Goal: Information Seeking & Learning: Find specific fact

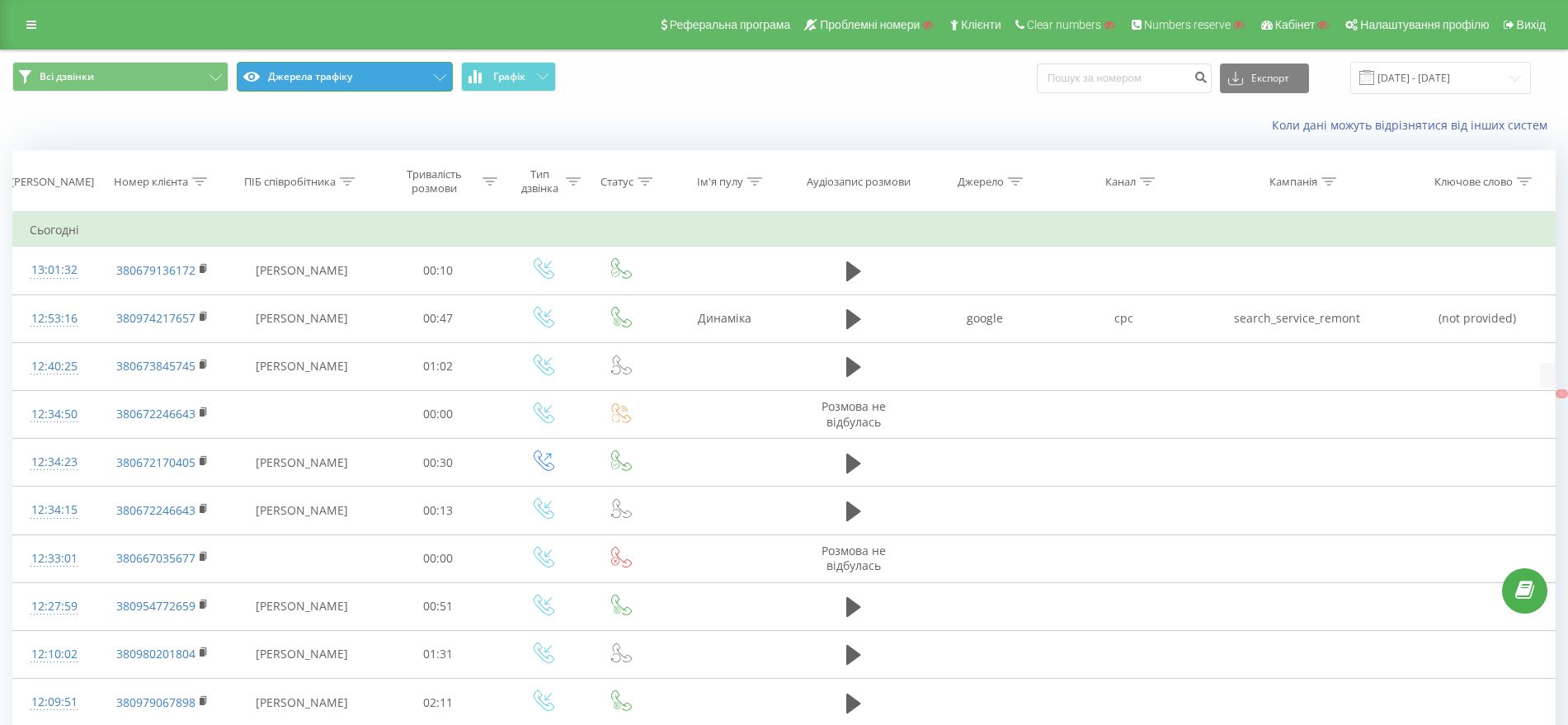
click at [345, 74] on button "Джерела трафіку" at bounding box center [345, 76] width 216 height 30
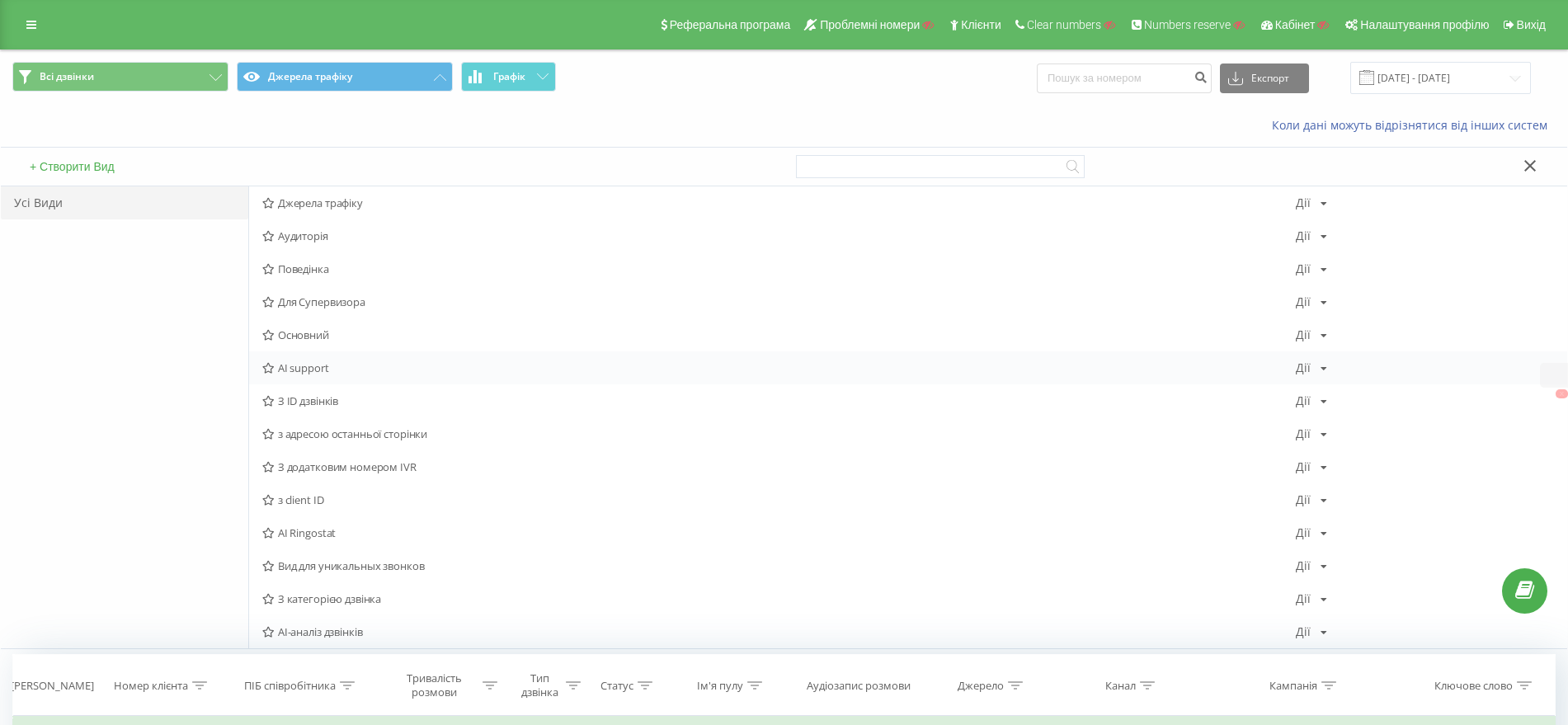
click at [303, 372] on span "AI support" at bounding box center [779, 368] width 1033 height 12
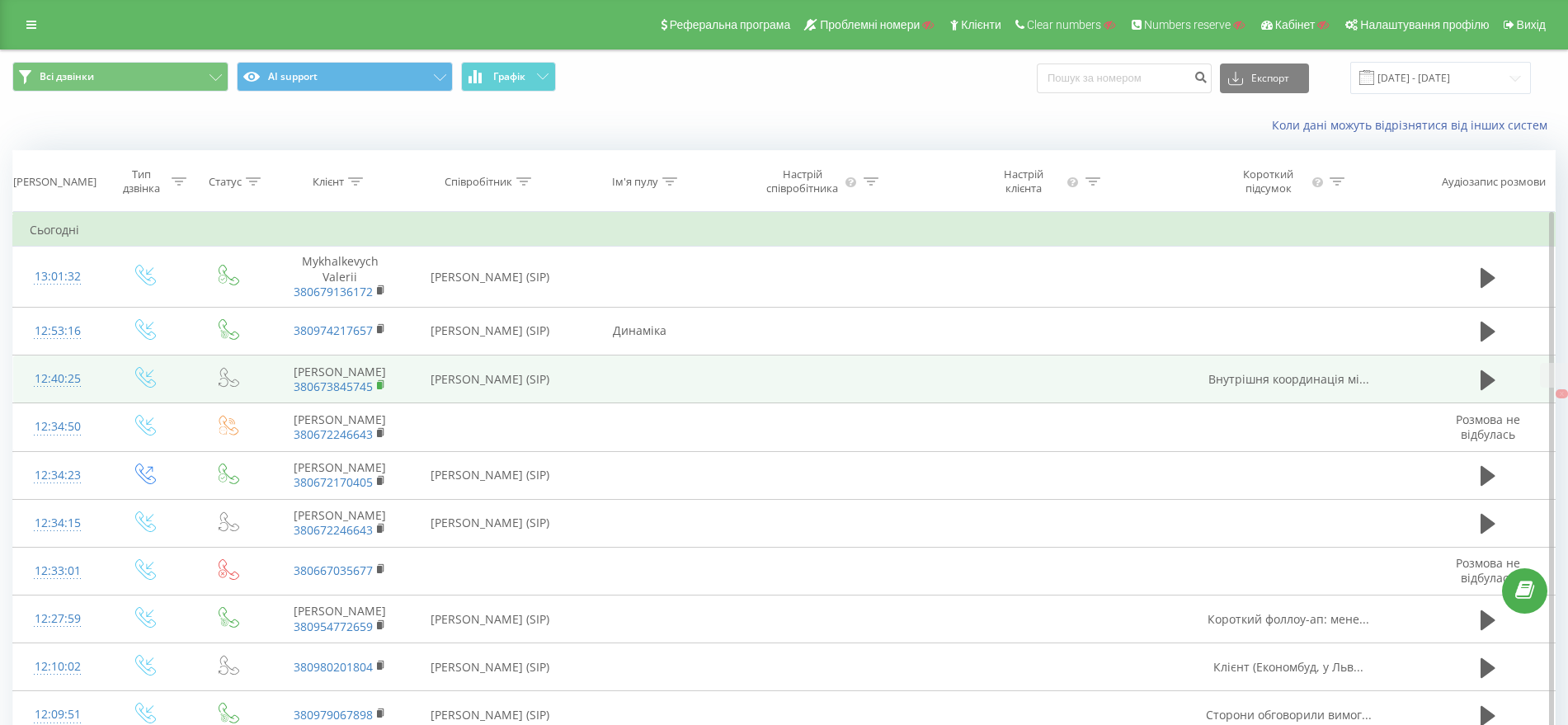
click at [380, 388] on rect at bounding box center [380, 385] width 5 height 8
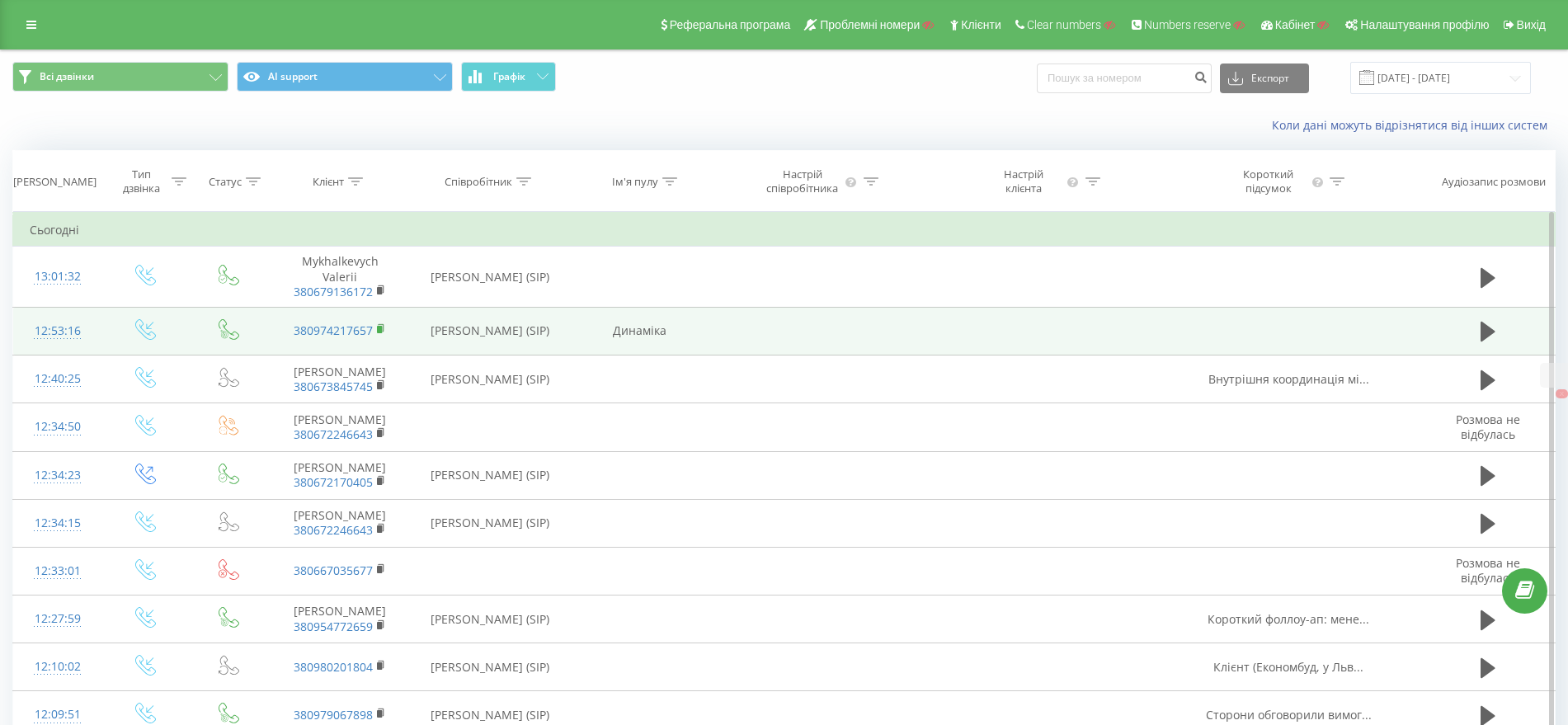
click at [378, 328] on rect at bounding box center [380, 329] width 5 height 8
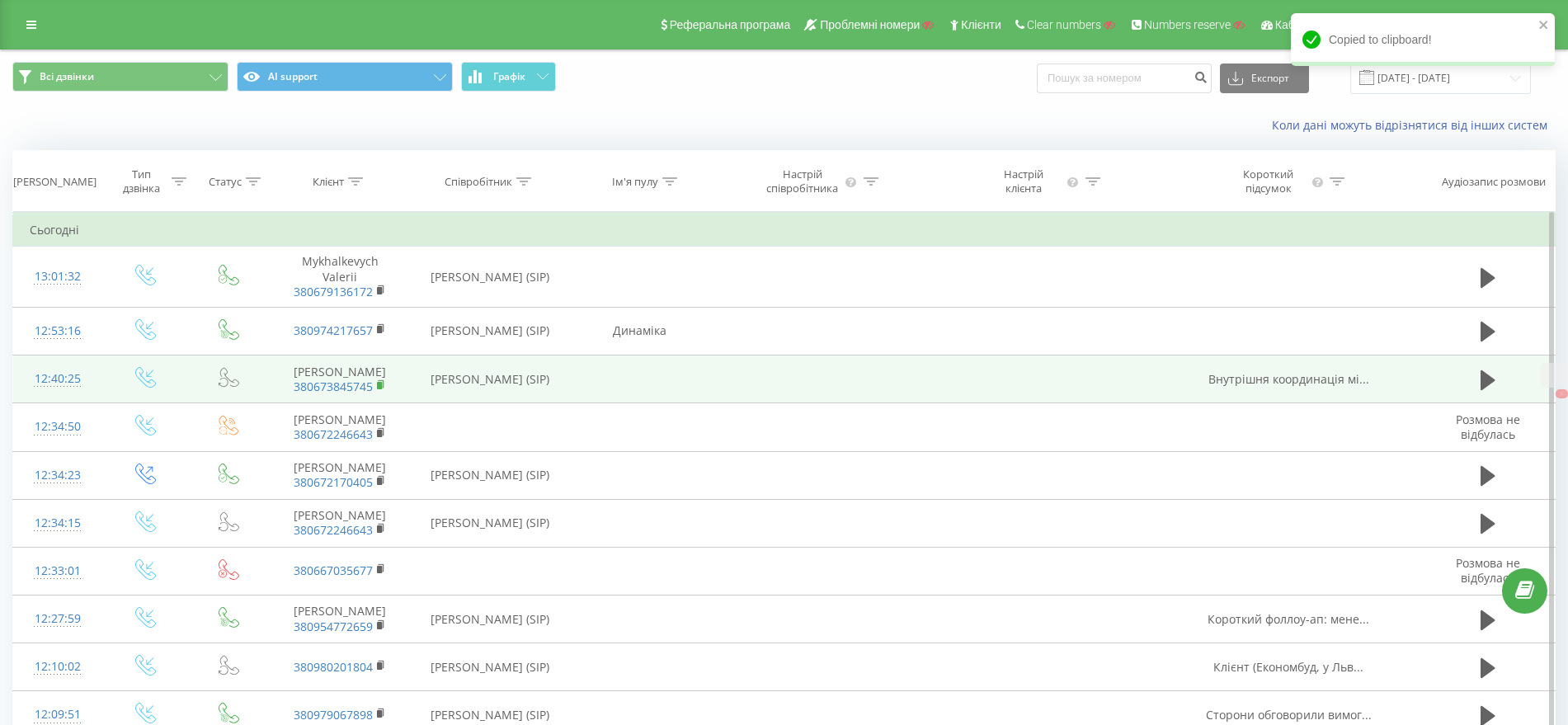
click at [381, 382] on rect at bounding box center [380, 385] width 5 height 8
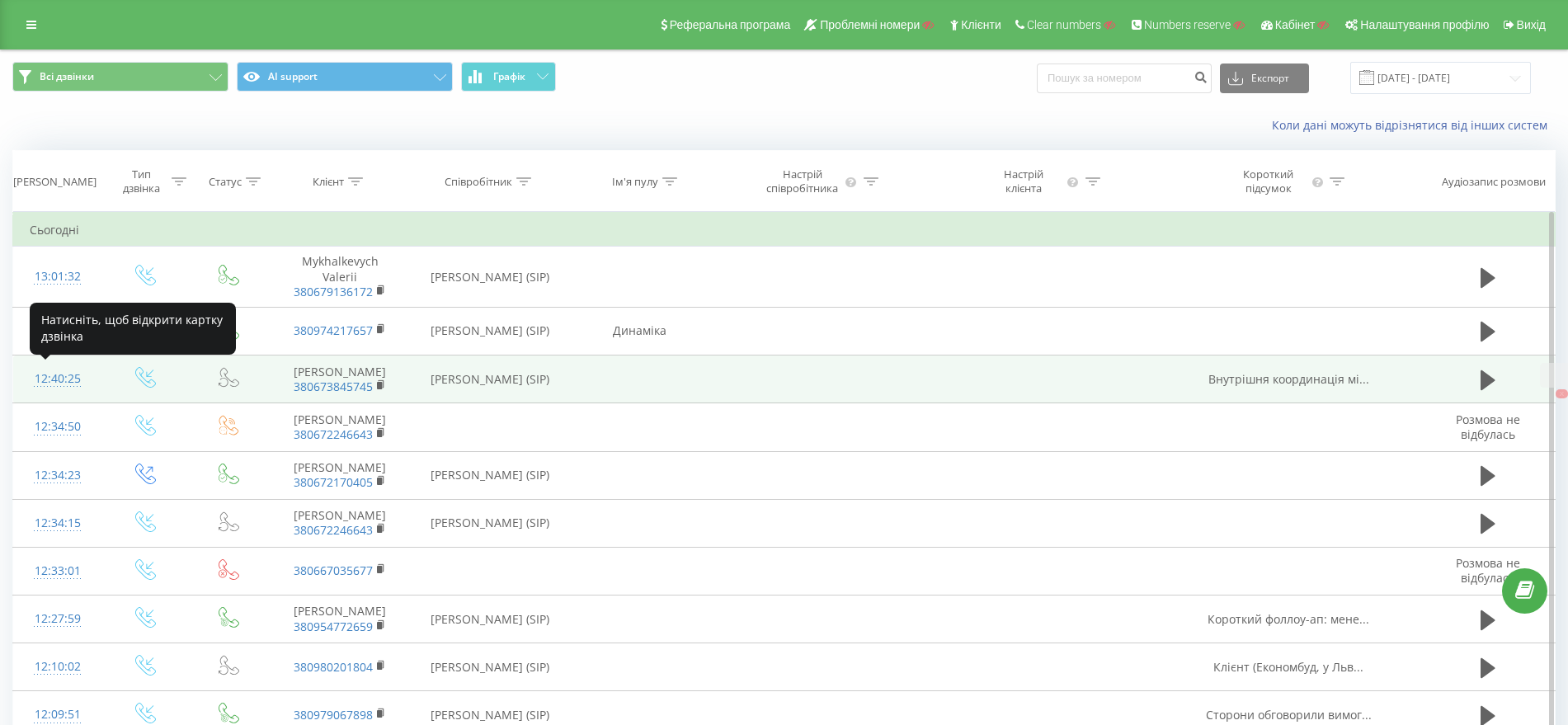
click at [53, 379] on div "12:40:25" at bounding box center [57, 379] width 55 height 32
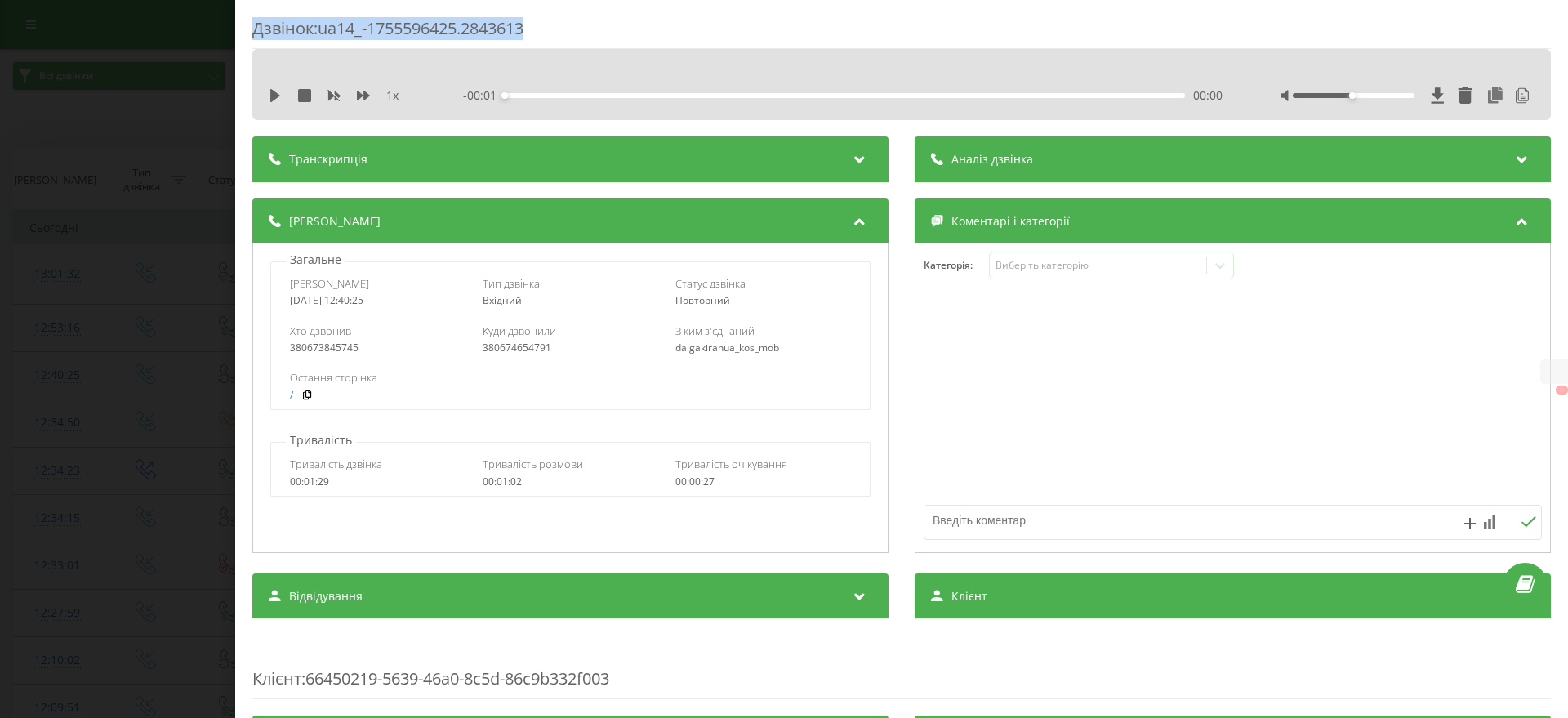
drag, startPoint x: 252, startPoint y: 30, endPoint x: 591, endPoint y: 29, distance: 339.0
click at [587, 29] on div "Дзвінок : ua14_-1755596425.2843613" at bounding box center [901, 33] width 1298 height 32
copy div "Дзвінок : ua14_-1755596425.2843613"
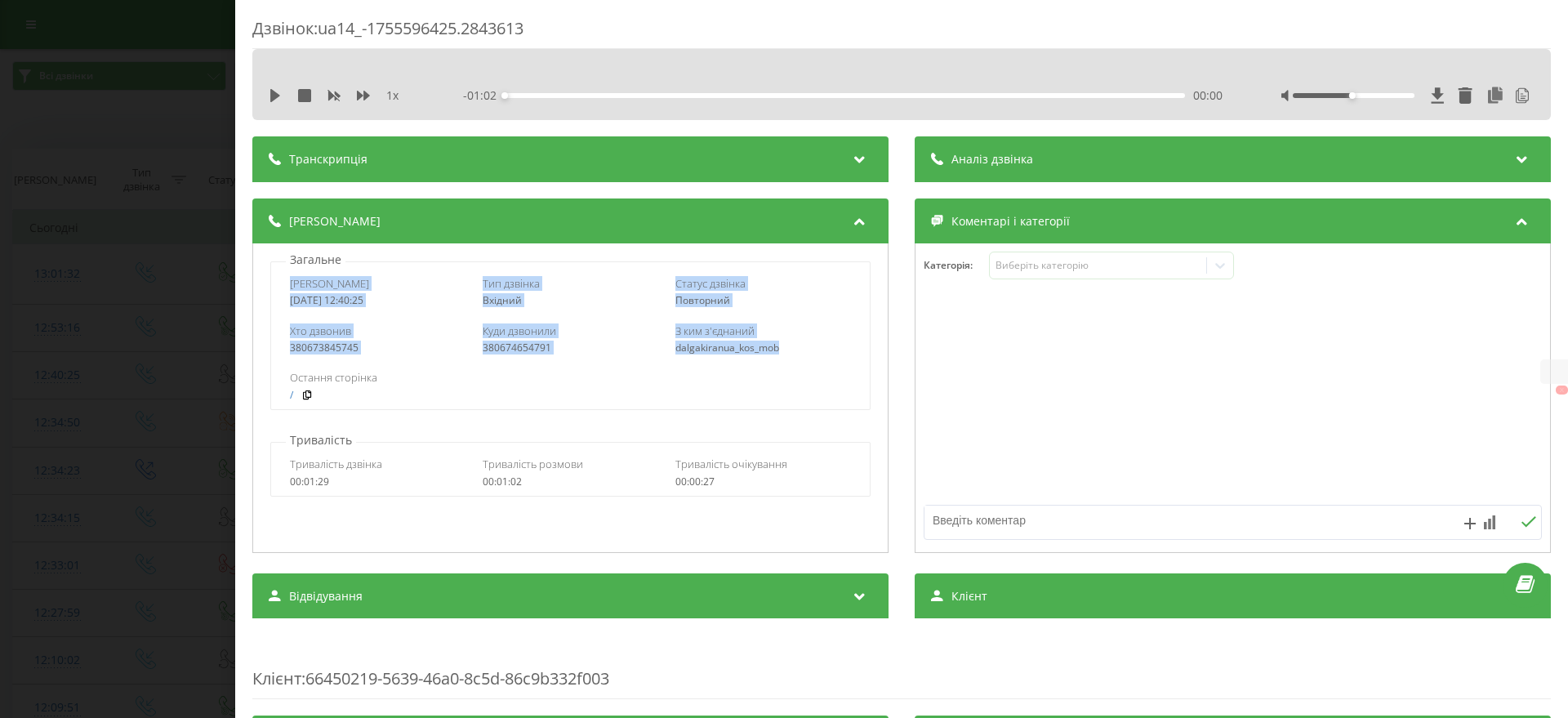
drag, startPoint x: 280, startPoint y: 282, endPoint x: 828, endPoint y: 358, distance: 553.2
click at [828, 358] on div "Дата дзвінка 2025-08-19 12:40:25 Тип дзвінка Вхідний Статус дзвінка Повторний Х…" at bounding box center [569, 336] width 600 height 149
copy div "Дата дзвінка 2025-08-19 12:40:25 Тип дзвінка Вхідний Статус дзвінка Повторний Х…"
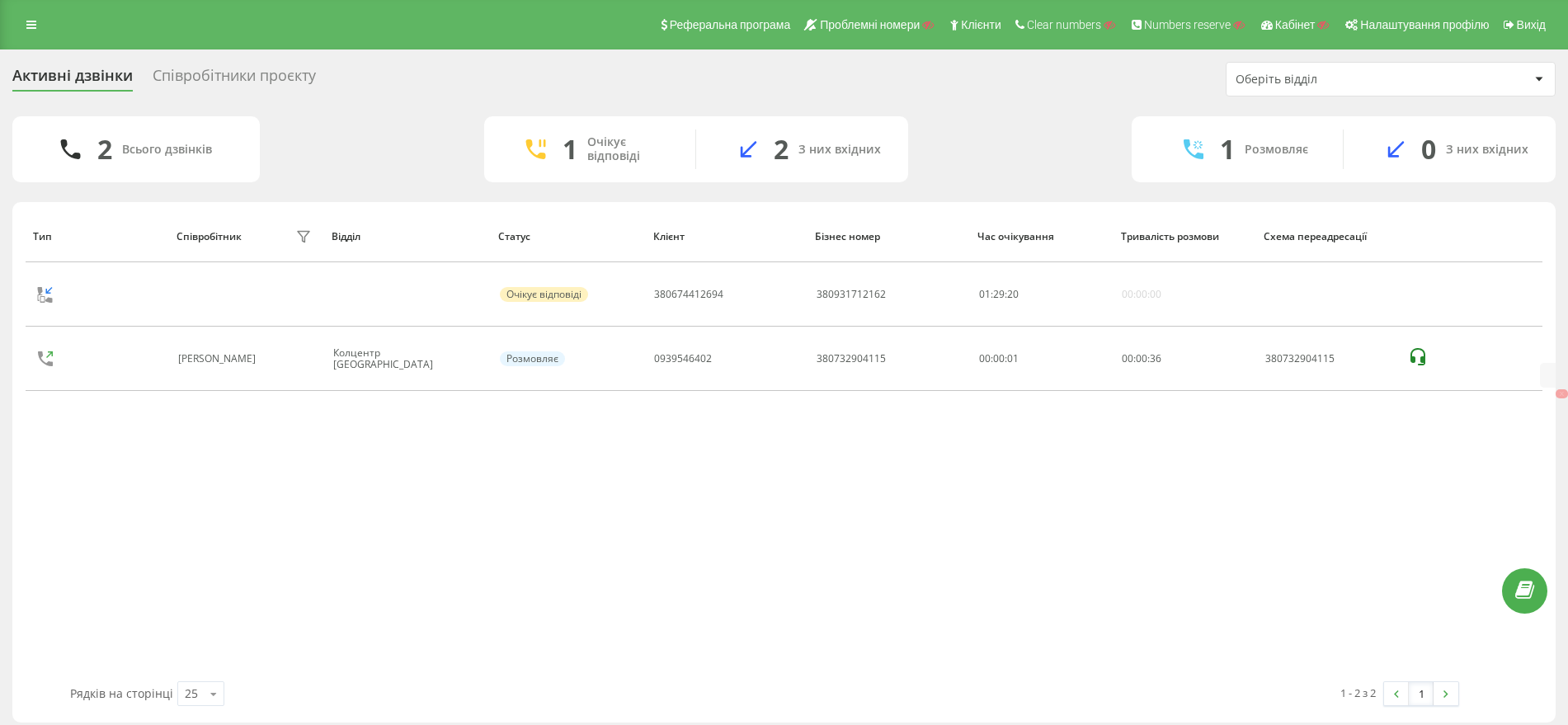
click at [433, 521] on div "Тип Співробітник фільтру Відділ Статус Клієнт Бізнес номер Час очікування Трива…" at bounding box center [784, 446] width 1517 height 471
drag, startPoint x: 28, startPoint y: 25, endPoint x: 34, endPoint y: 42, distance: 18.0
click at [29, 25] on icon at bounding box center [31, 25] width 10 height 12
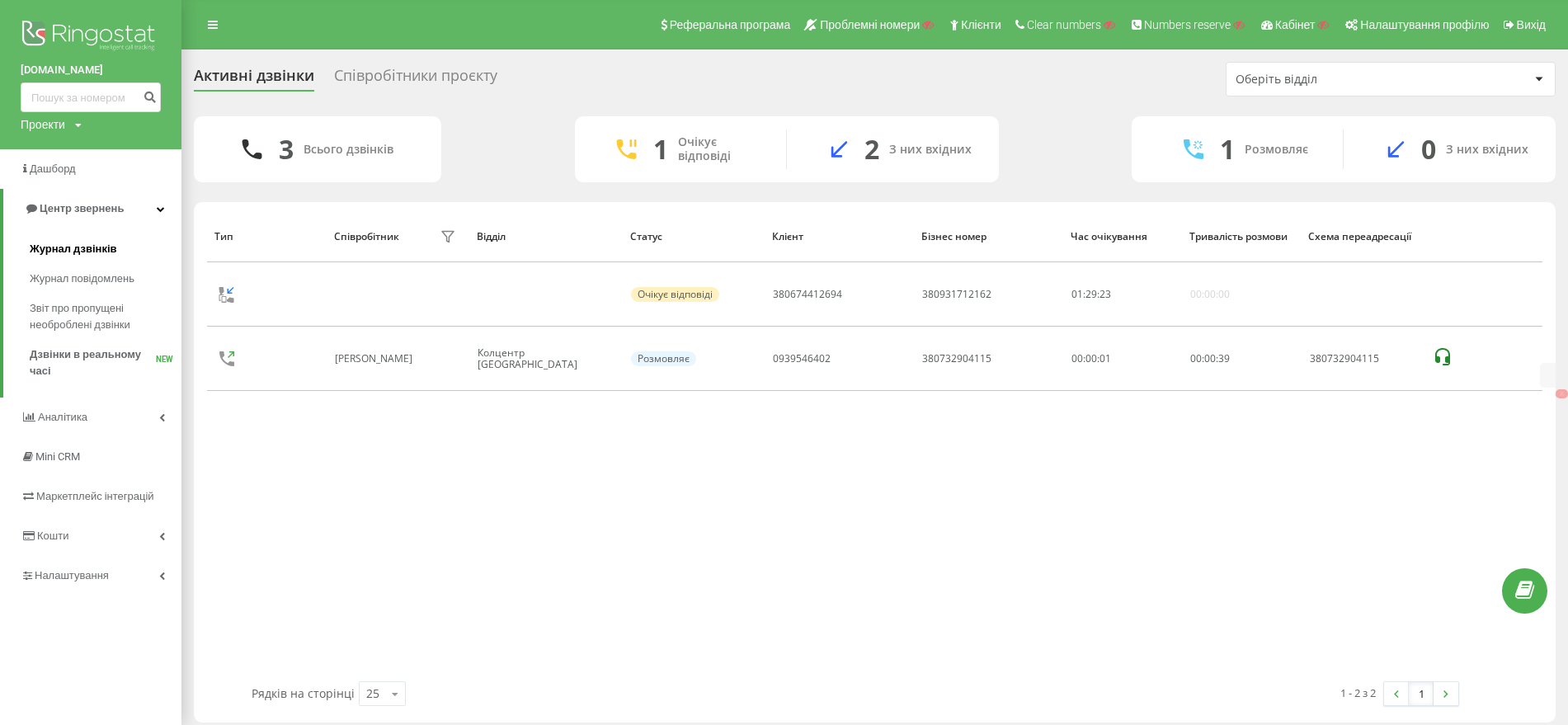
click at [73, 258] on span "Журнал дзвінків" at bounding box center [73, 248] width 88 height 16
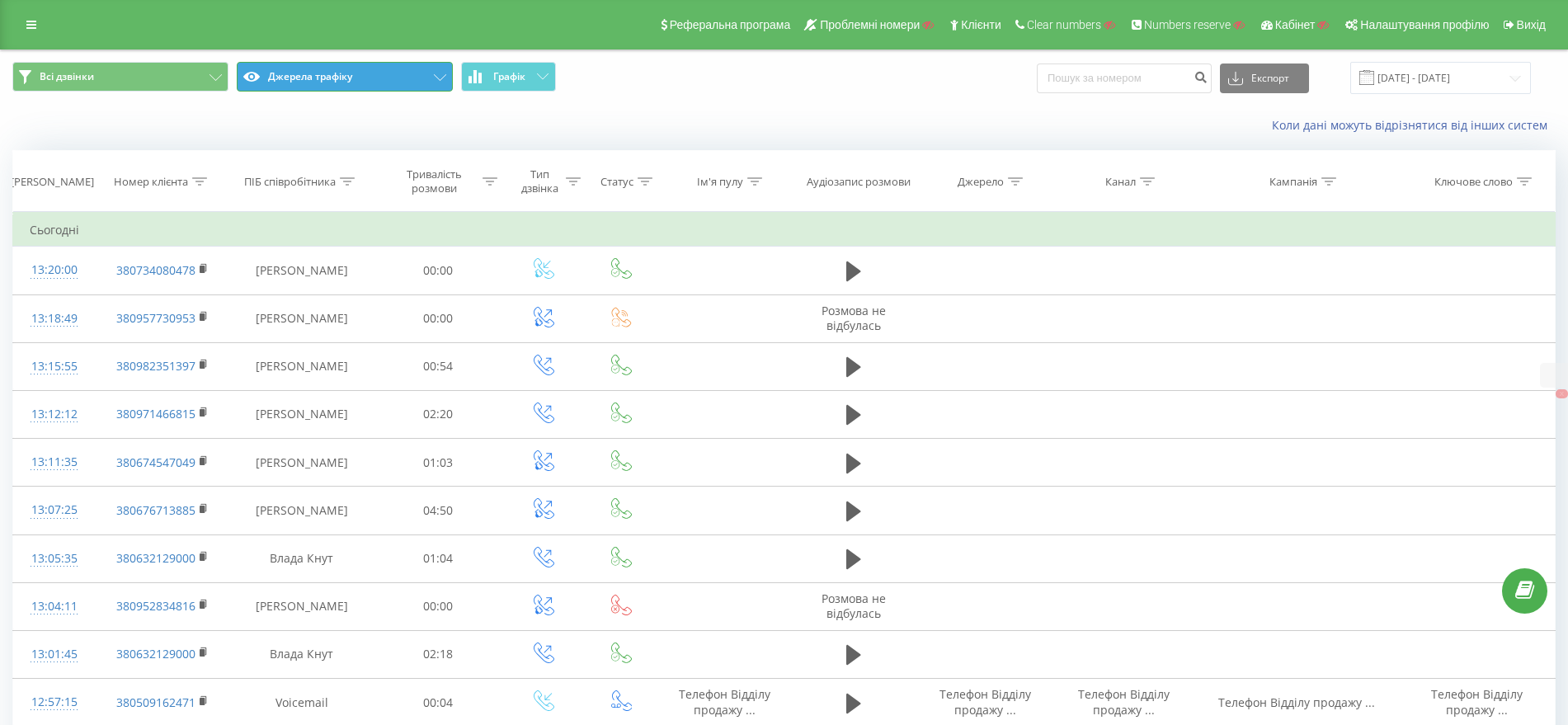
click at [281, 74] on button "Джерела трафіку" at bounding box center [345, 76] width 216 height 30
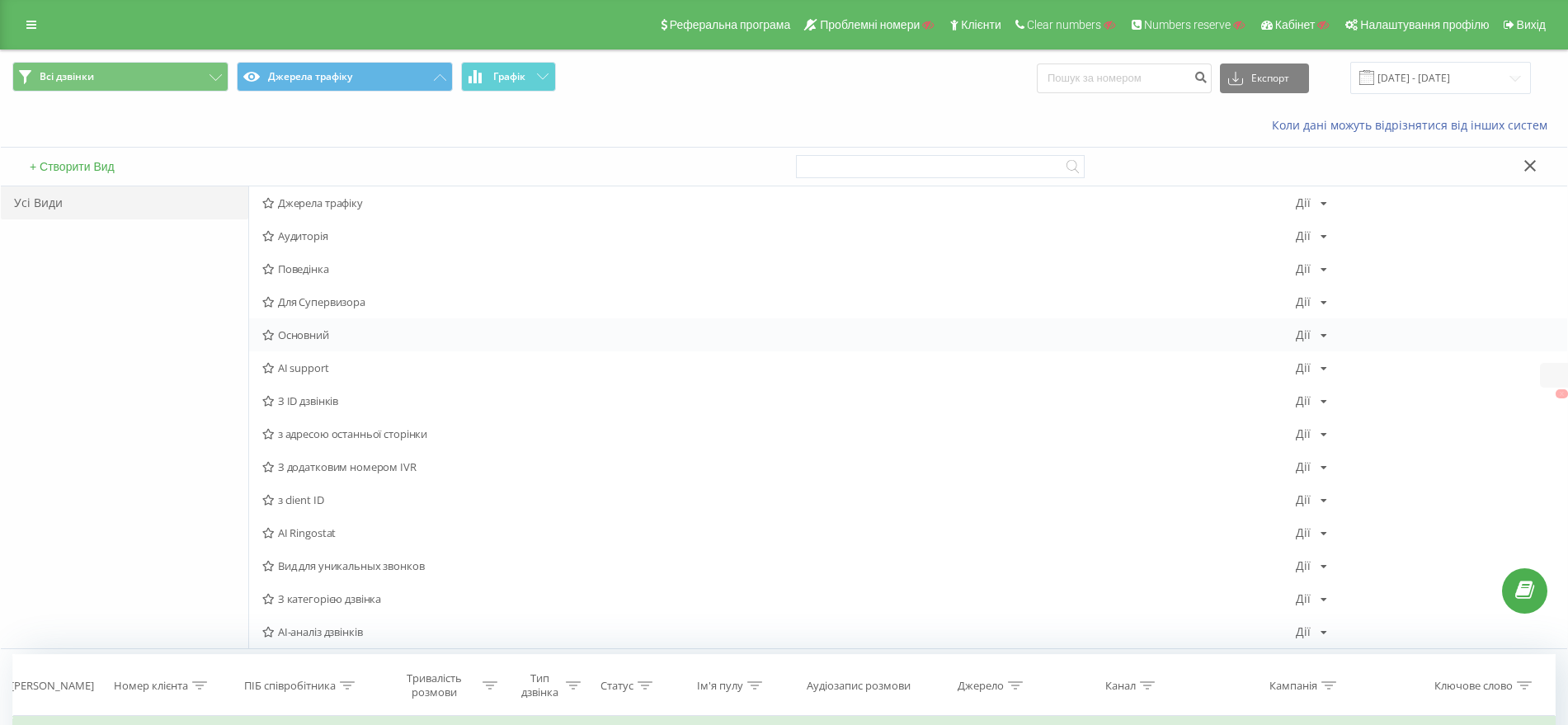
click at [308, 340] on span "Основний" at bounding box center [779, 335] width 1033 height 12
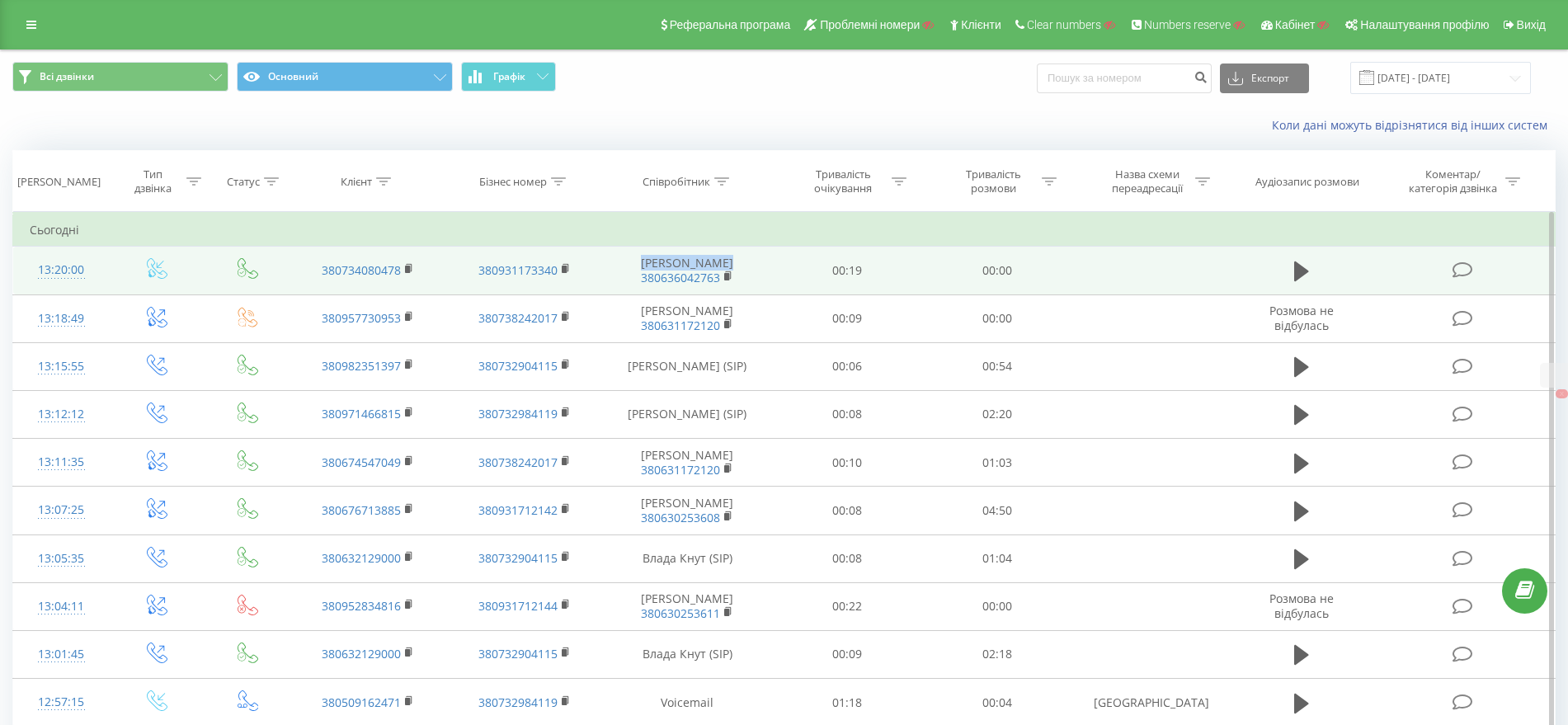
drag, startPoint x: 654, startPoint y: 267, endPoint x: 747, endPoint y: 266, distance: 93.0
click at [747, 266] on td "Василь Бардин 380636042763" at bounding box center [688, 270] width 168 height 48
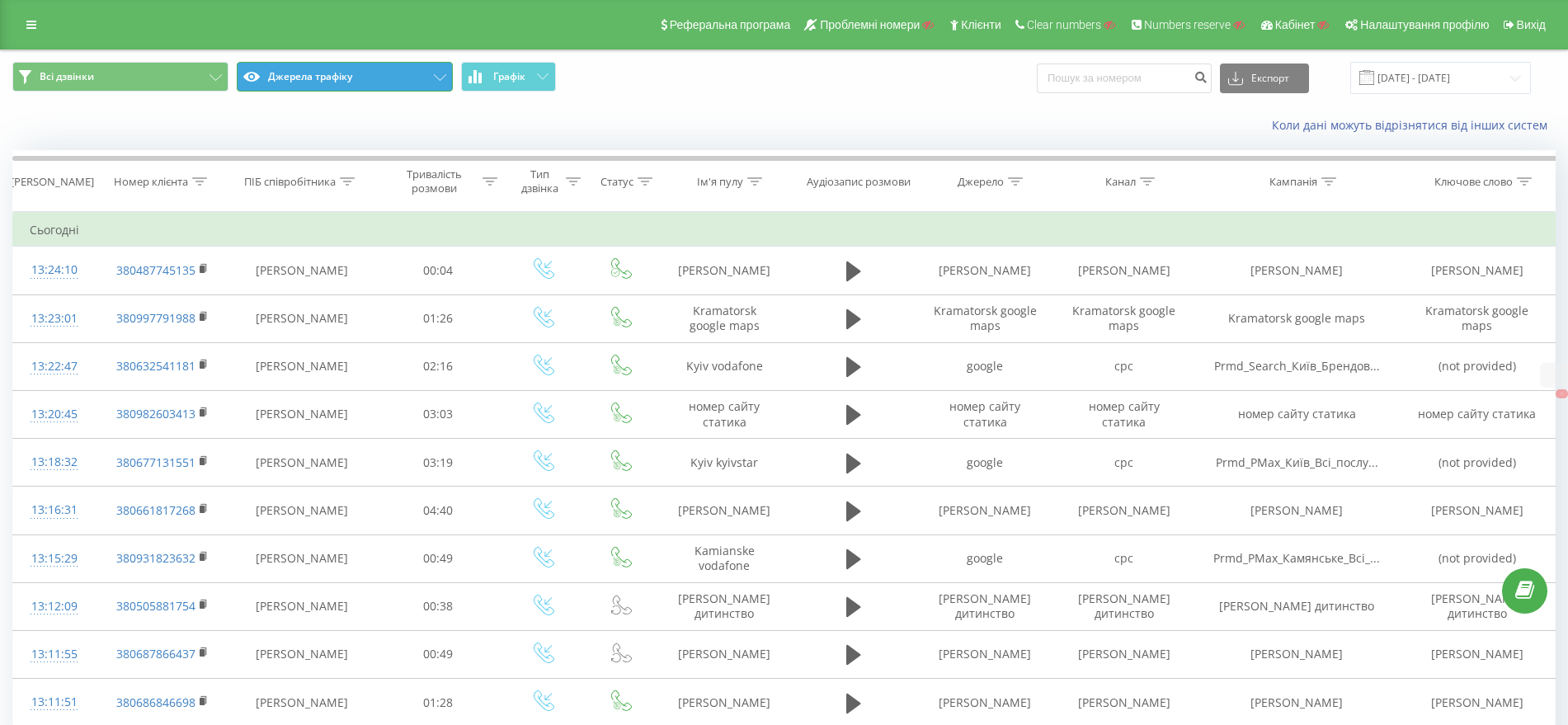
click at [354, 68] on button "Джерела трафіку" at bounding box center [345, 76] width 216 height 30
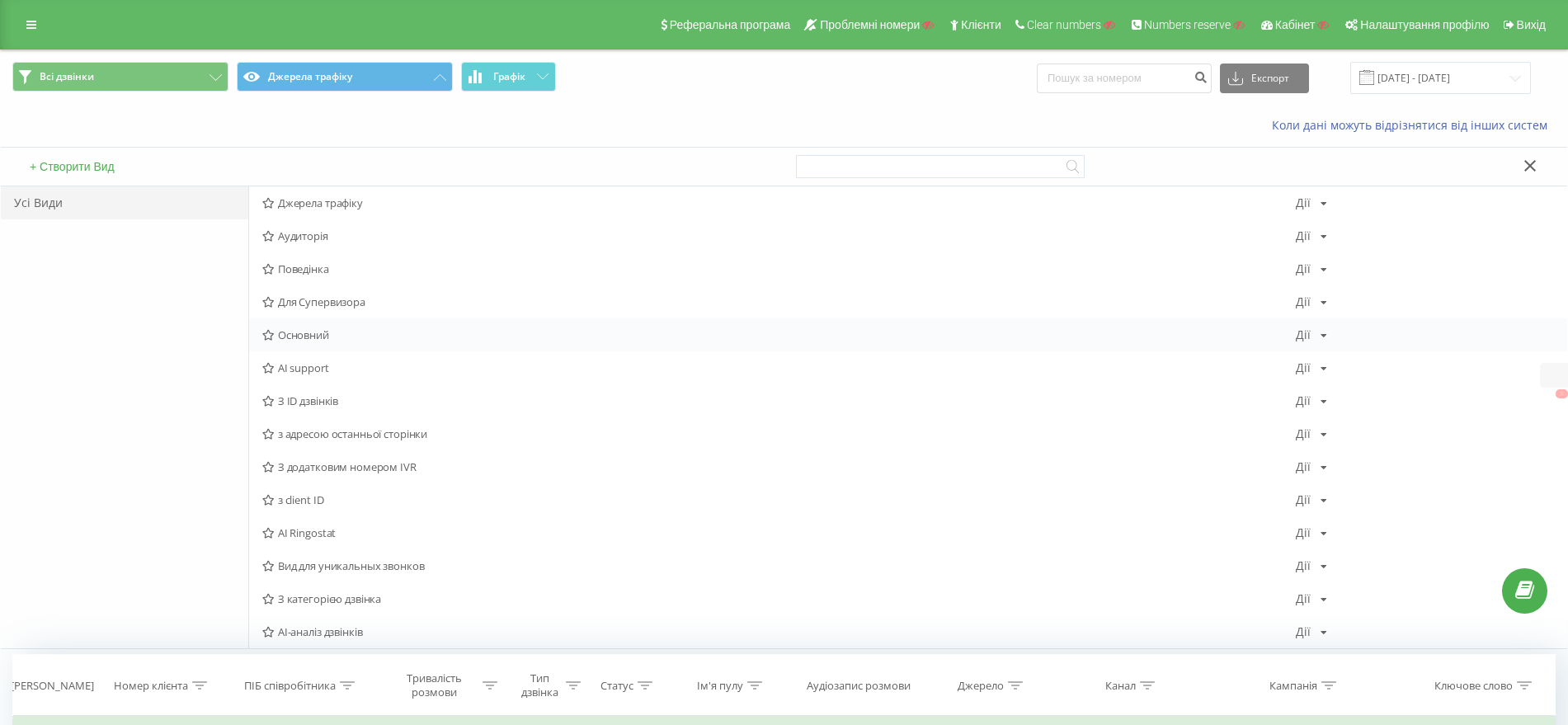
click at [319, 329] on span "Основний" at bounding box center [779, 335] width 1033 height 12
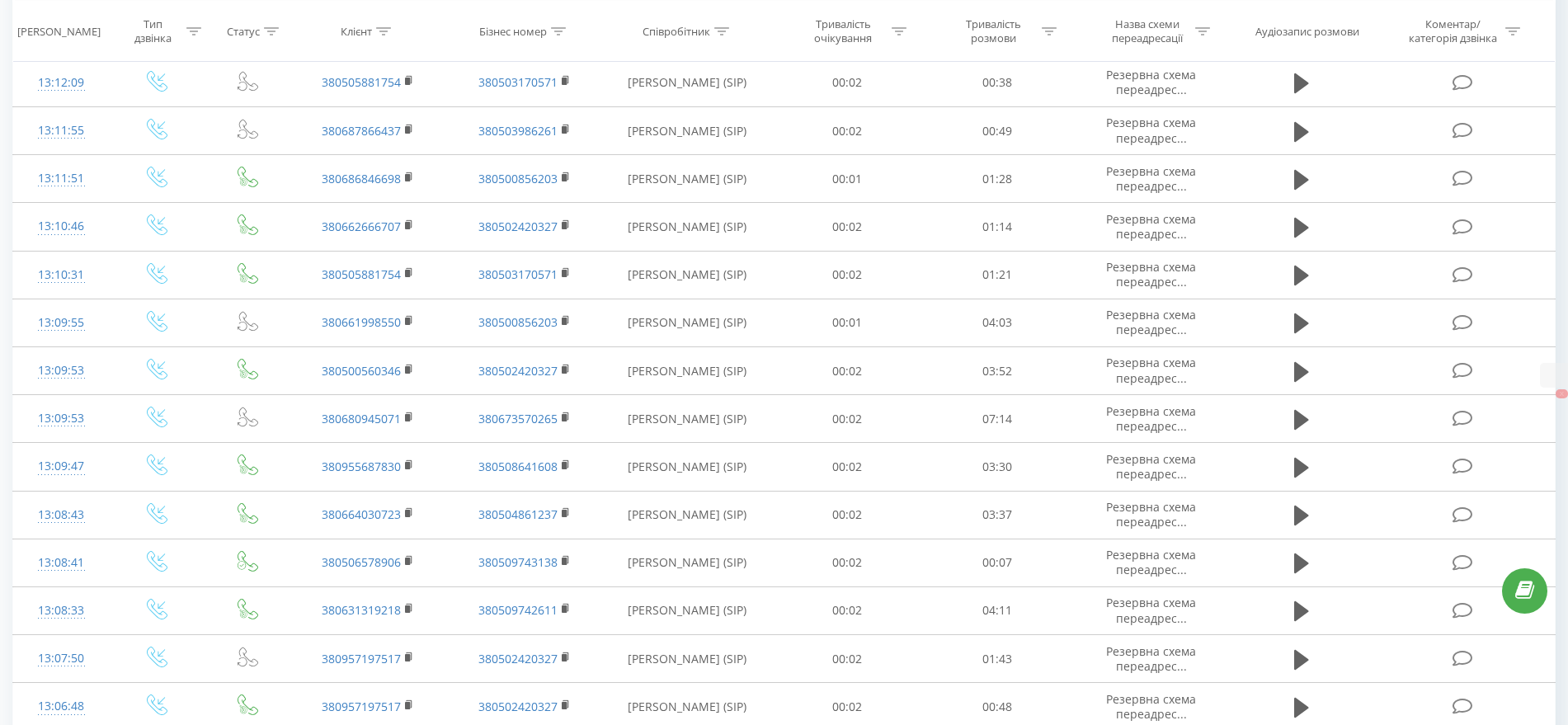
scroll to position [784, 0]
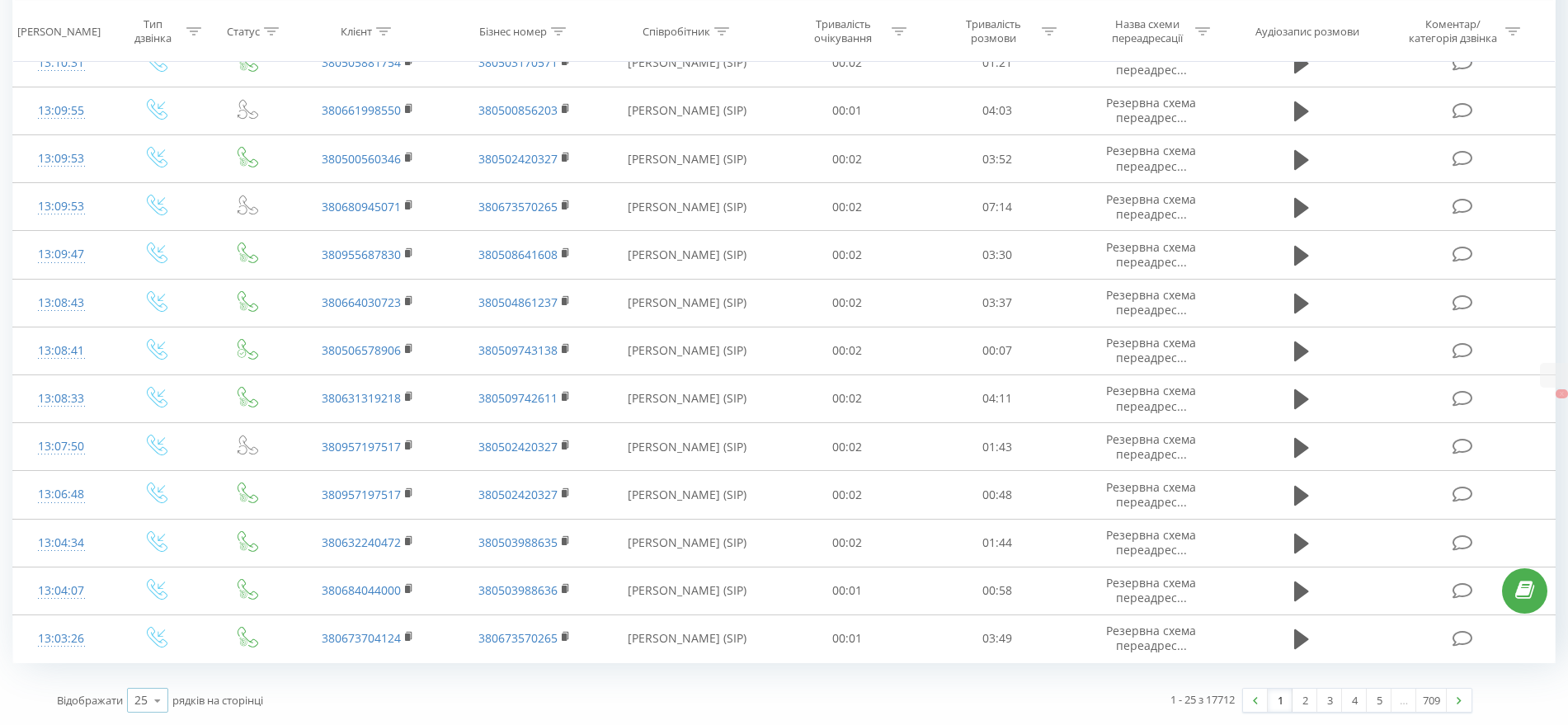
click at [156, 699] on icon at bounding box center [157, 701] width 25 height 32
click at [152, 675] on span "100" at bounding box center [144, 677] width 20 height 15
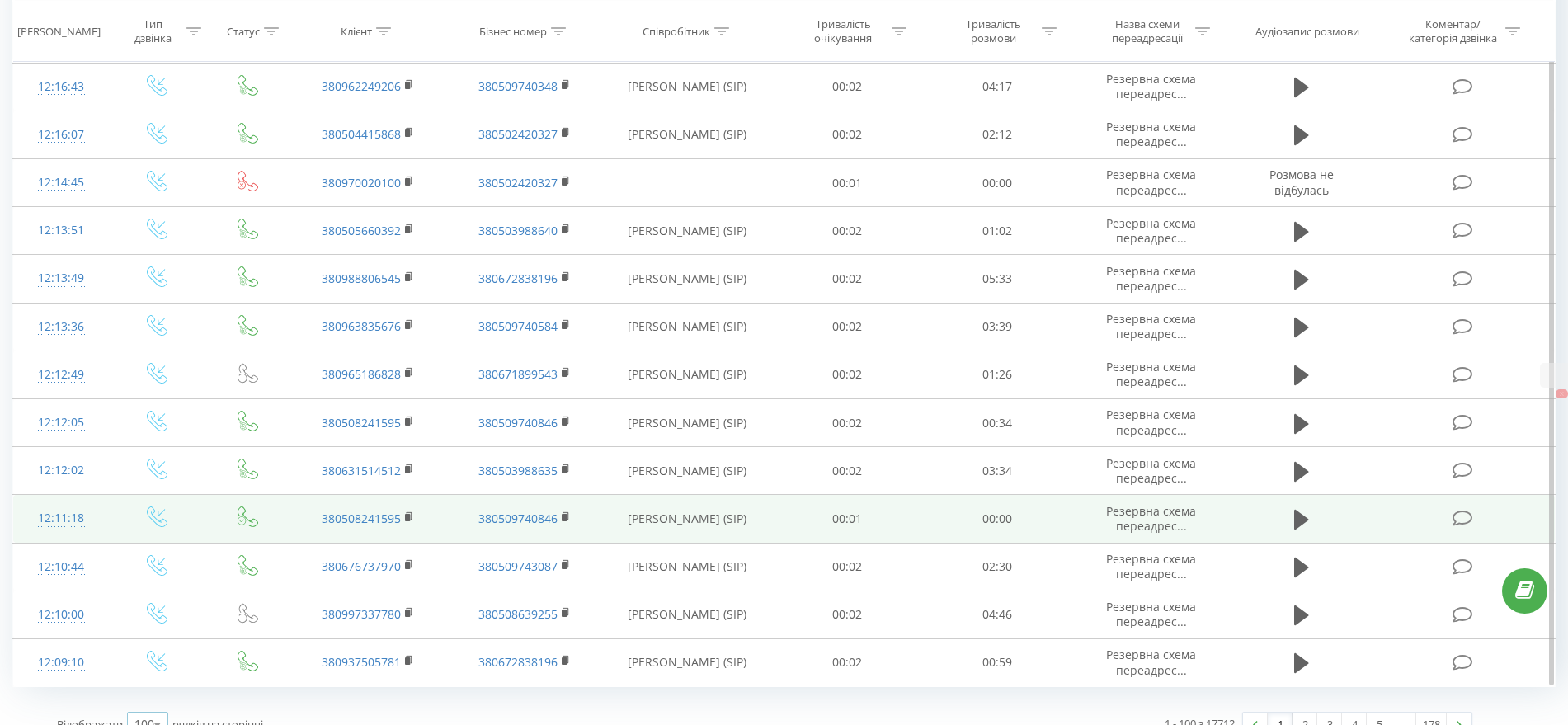
scroll to position [4385, 0]
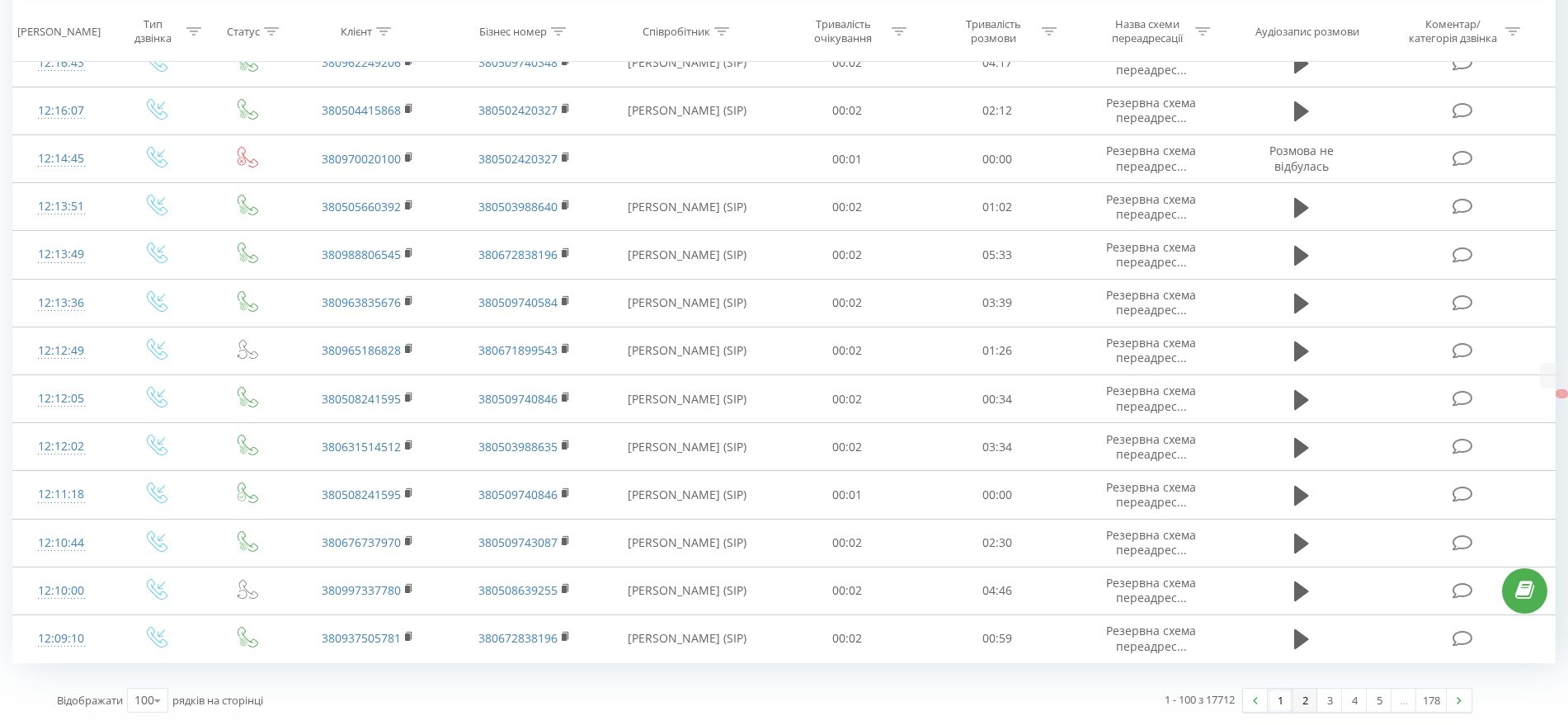
click at [1313, 702] on link "2" at bounding box center [1305, 700] width 25 height 23
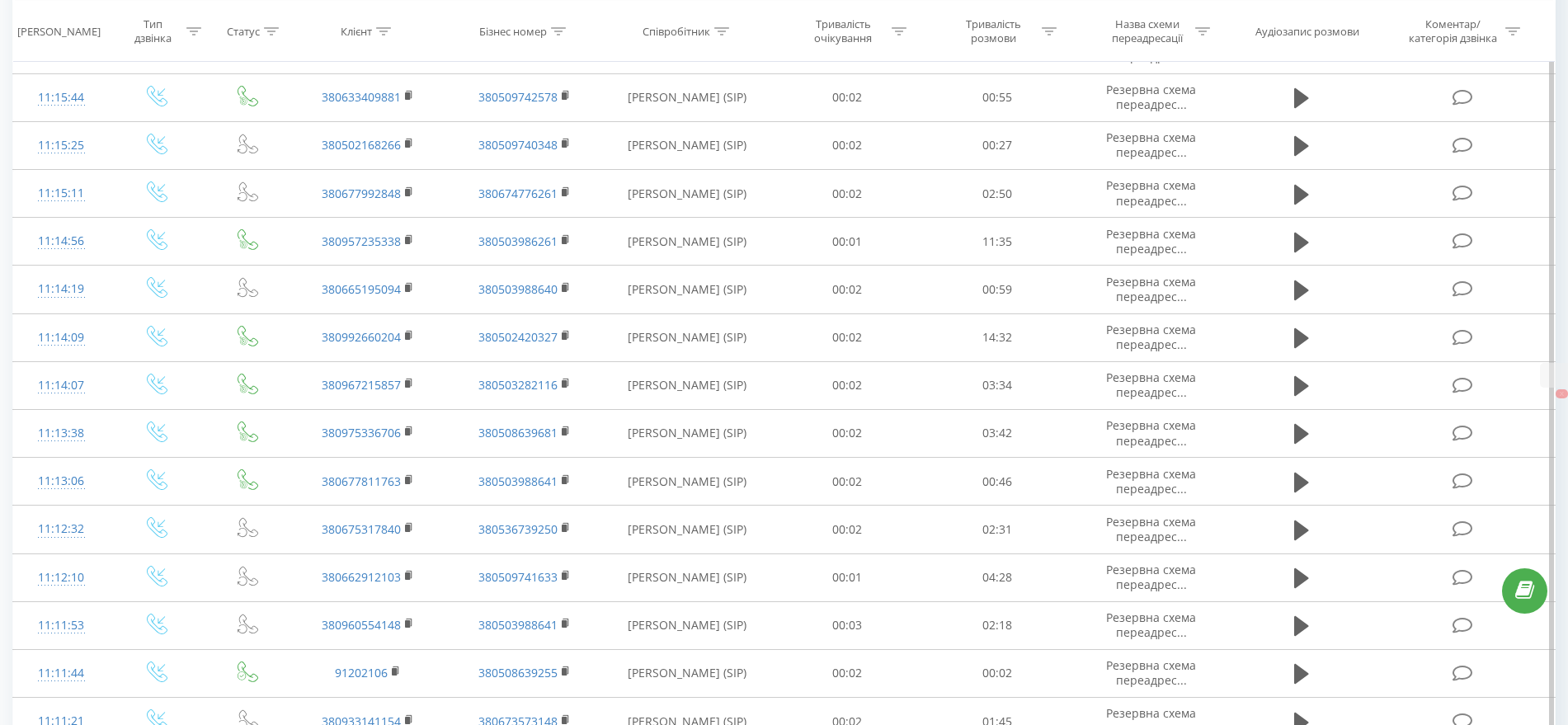
scroll to position [4385, 0]
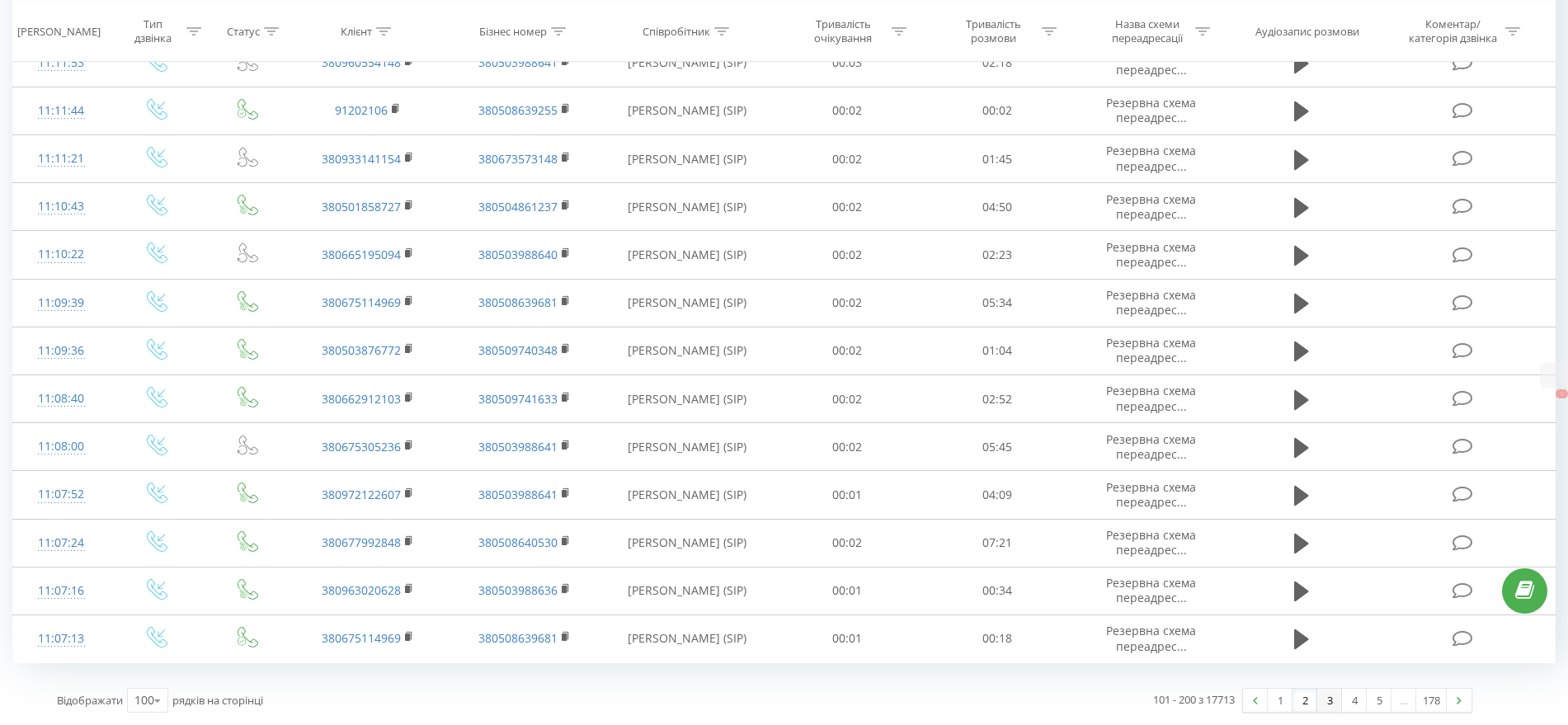
click at [1328, 703] on link "3" at bounding box center [1329, 700] width 25 height 23
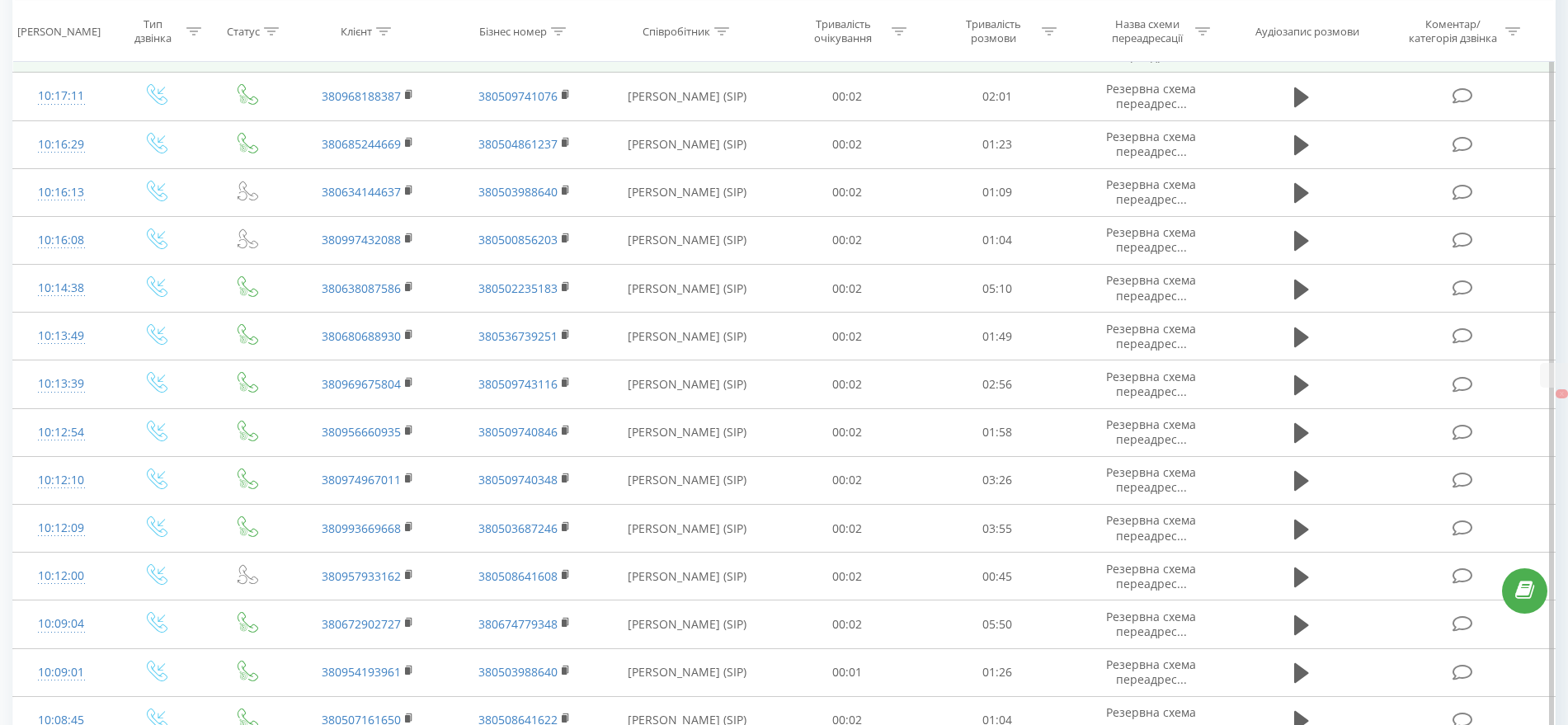
scroll to position [4385, 0]
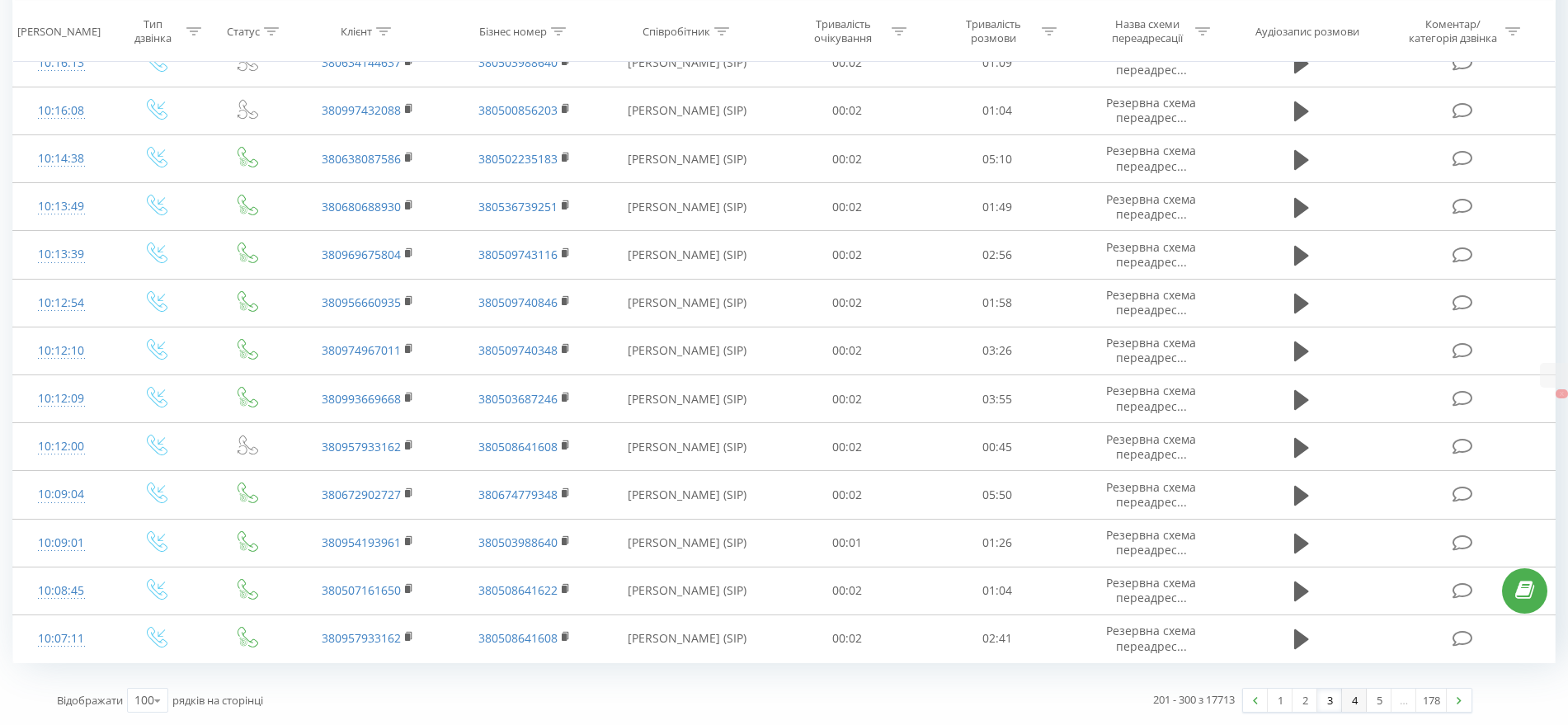
click at [1352, 697] on link "4" at bounding box center [1354, 700] width 25 height 23
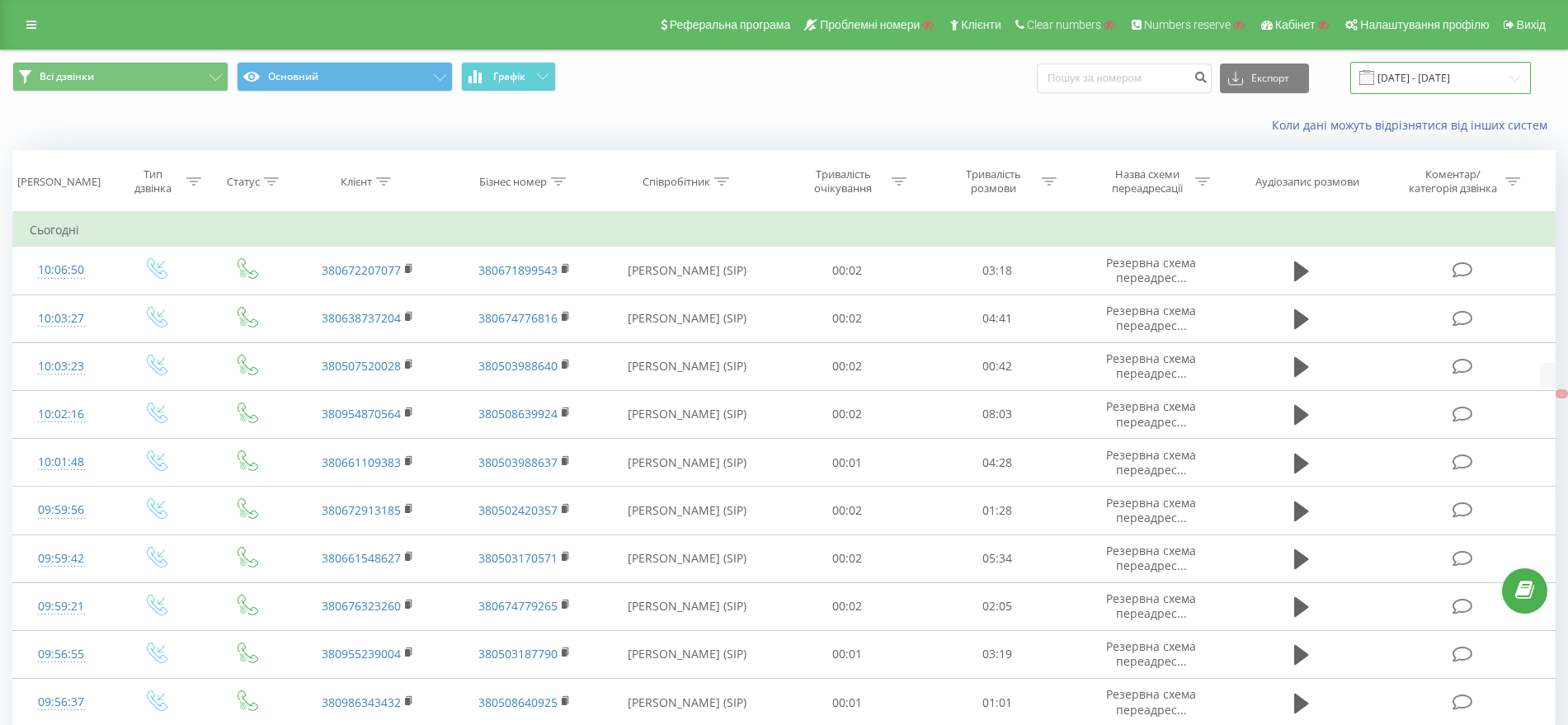
click at [1417, 74] on input "[DATE] - [DATE]" at bounding box center [1441, 78] width 181 height 32
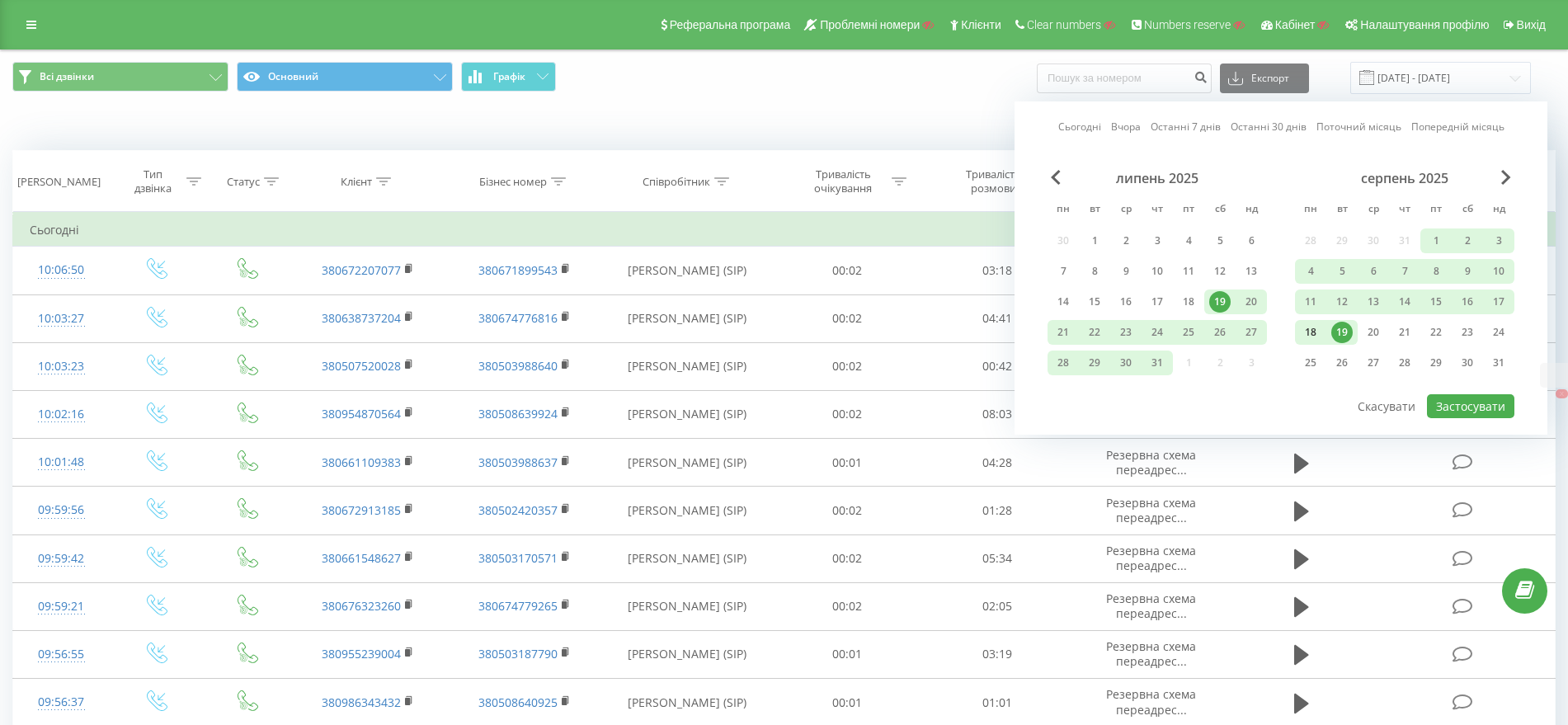
click at [1316, 332] on div "18" at bounding box center [1310, 332] width 21 height 21
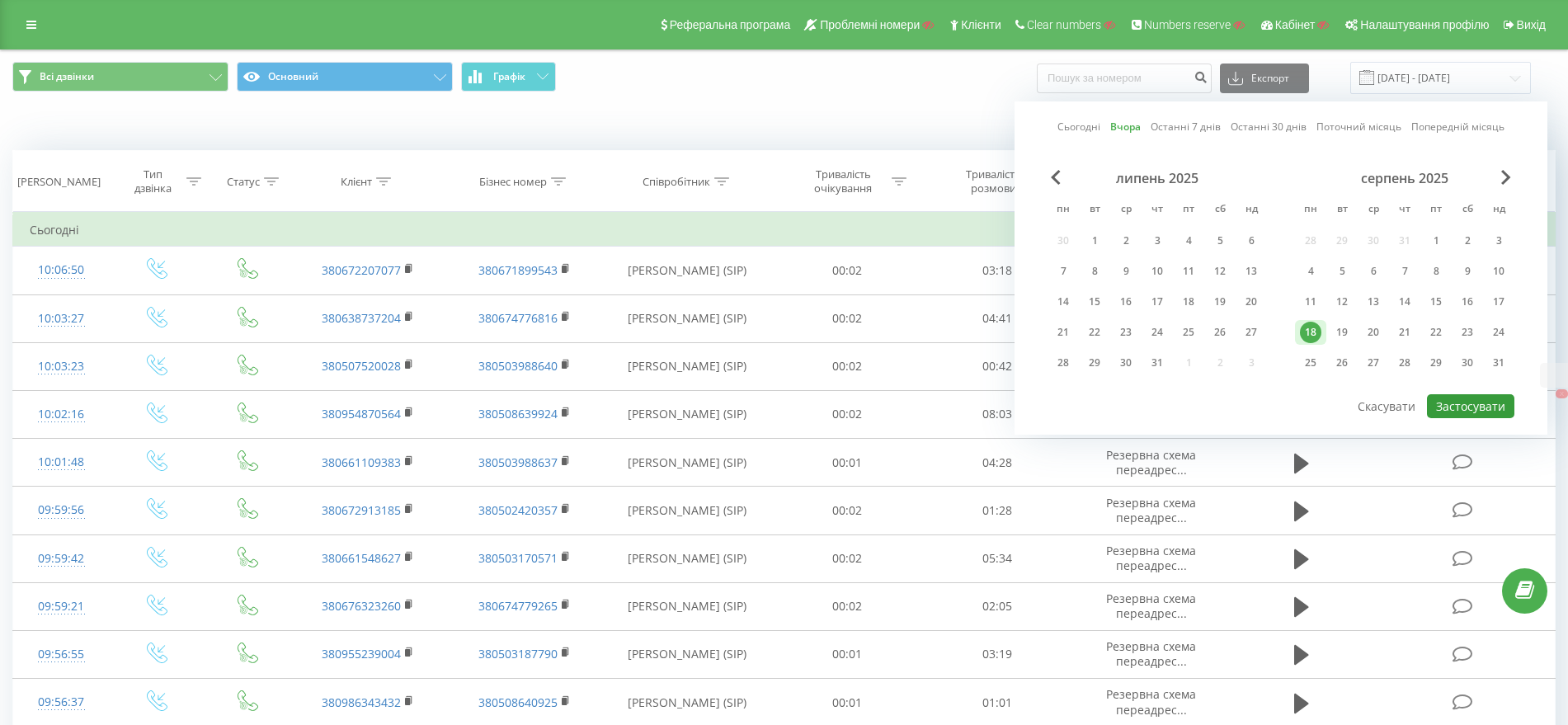
click at [1469, 410] on button "Застосувати" at bounding box center [1470, 406] width 88 height 24
type input "18.08.2025 - 18.08.2025"
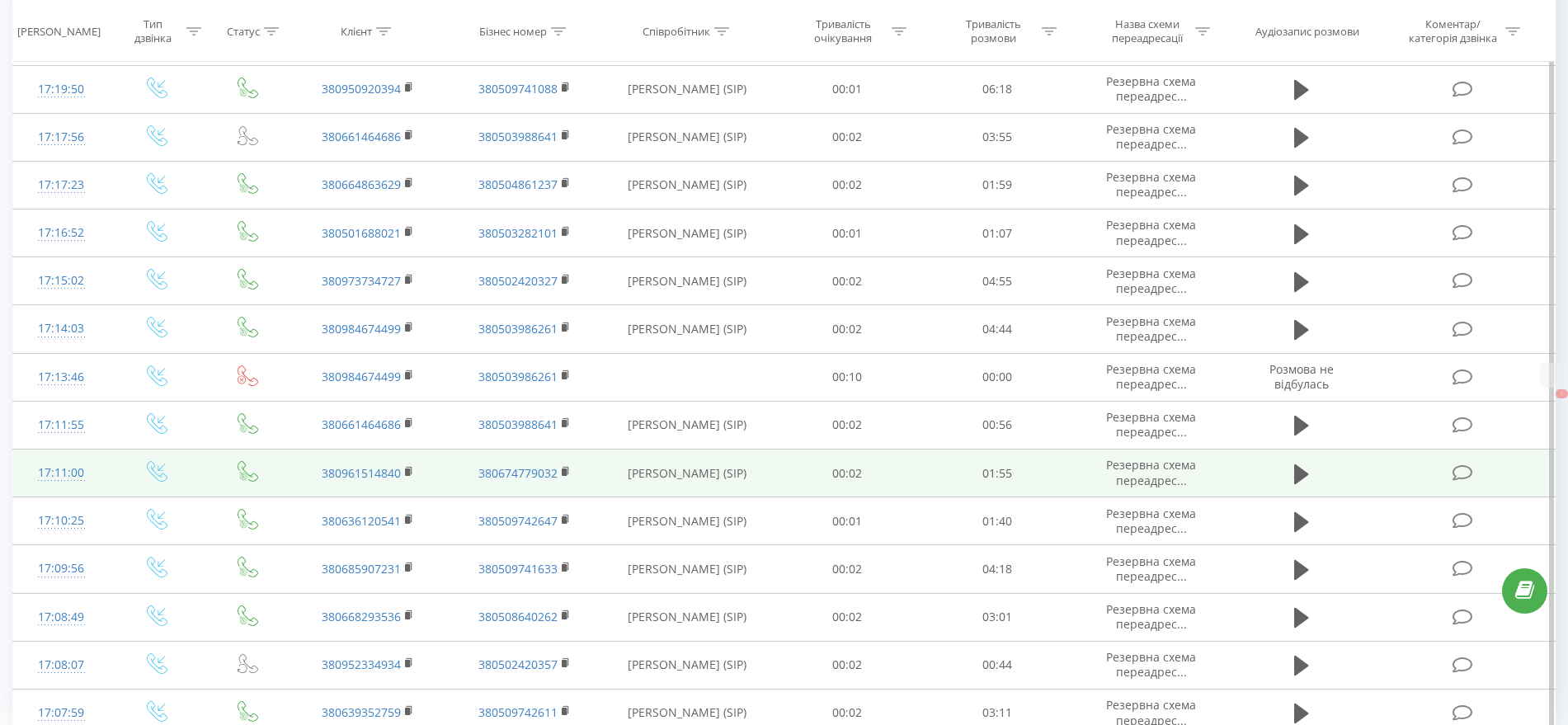
scroll to position [4385, 0]
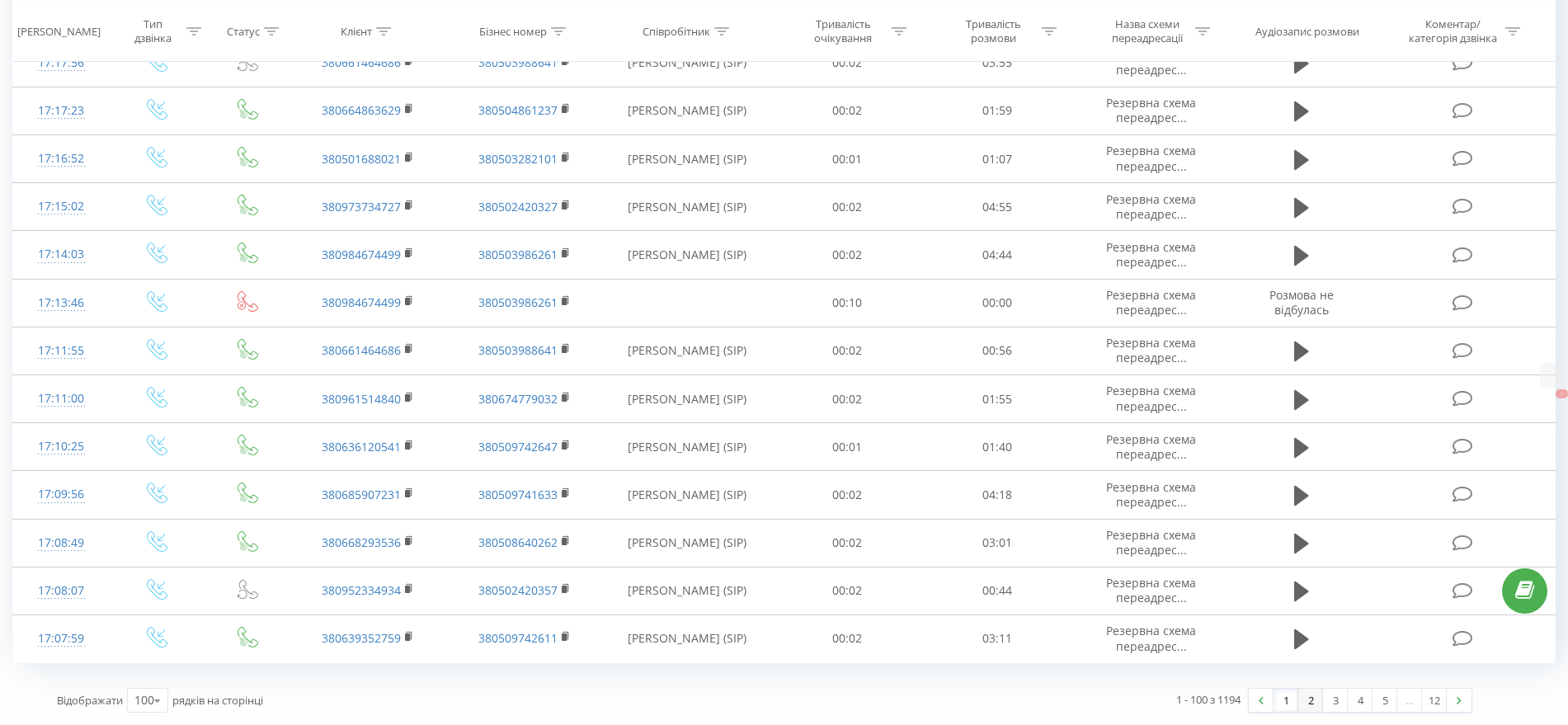
click at [1315, 698] on link "2" at bounding box center [1310, 700] width 25 height 23
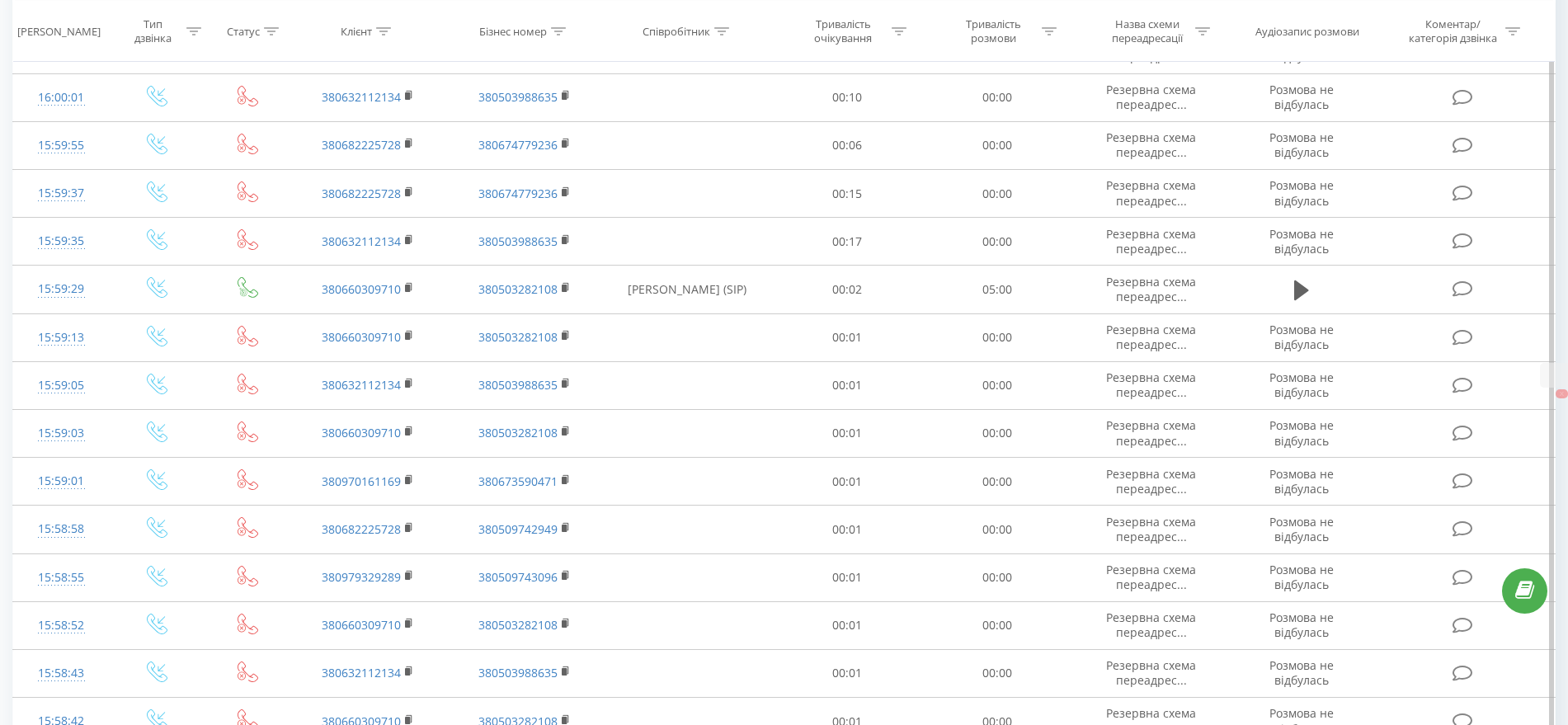
scroll to position [3925, 0]
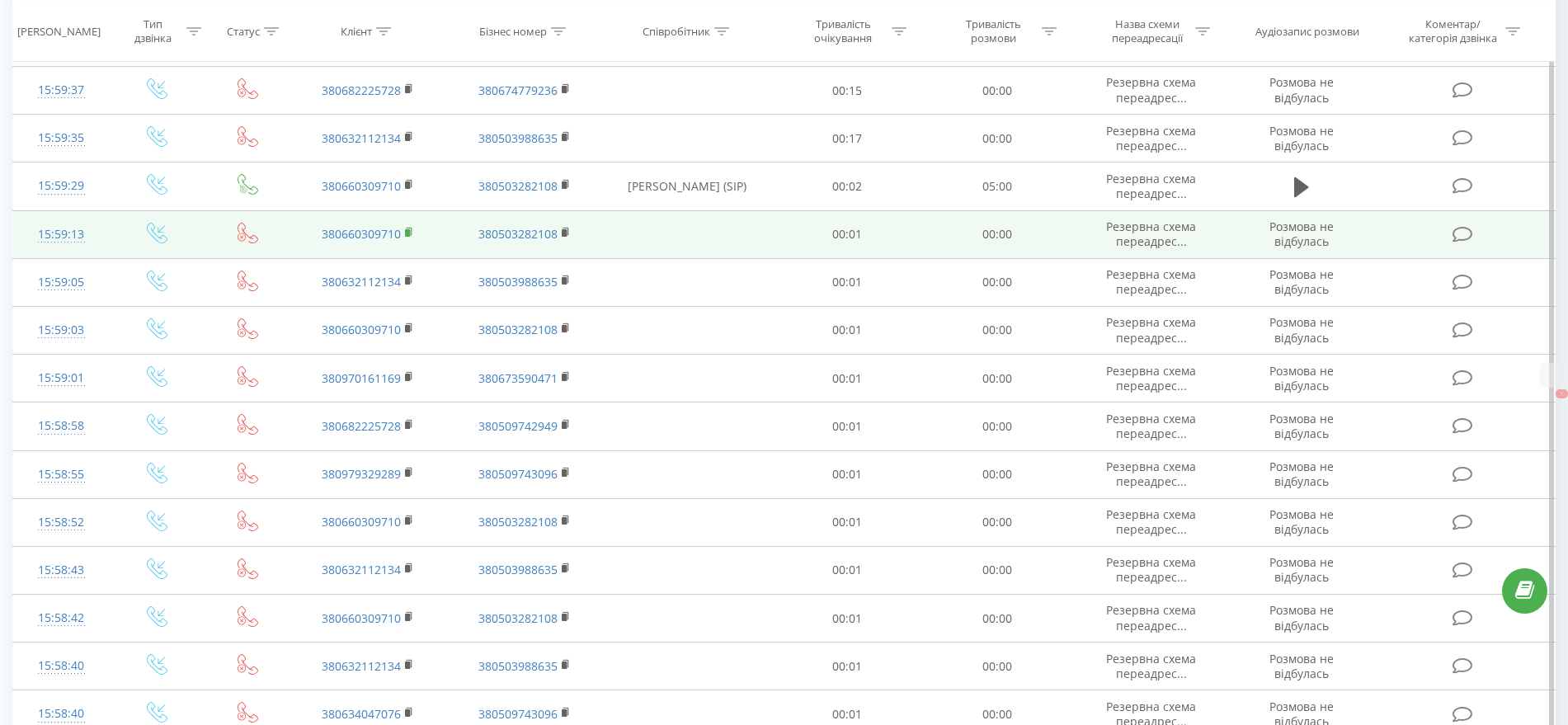
click at [409, 231] on rect at bounding box center [408, 233] width 5 height 8
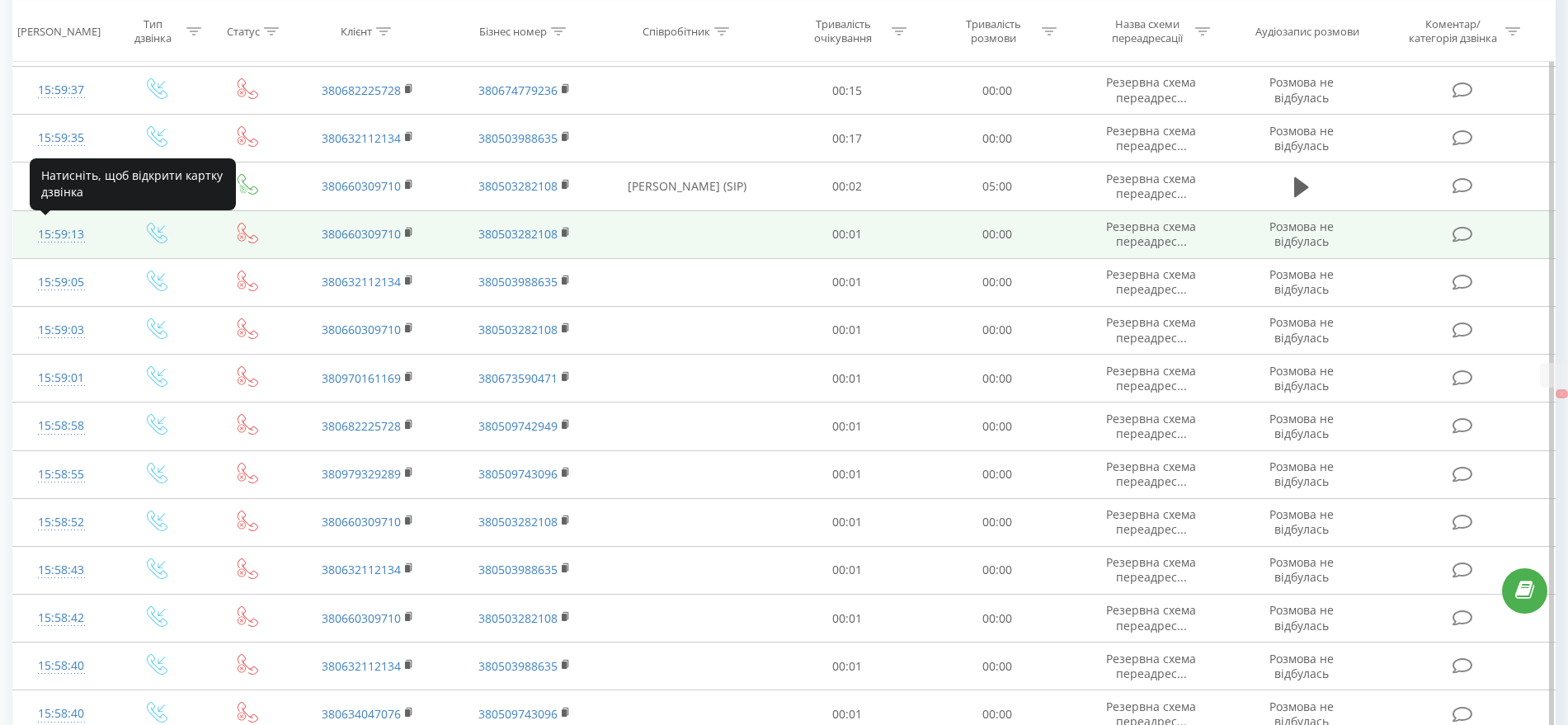
click at [76, 231] on div "15:59:13" at bounding box center [61, 235] width 63 height 32
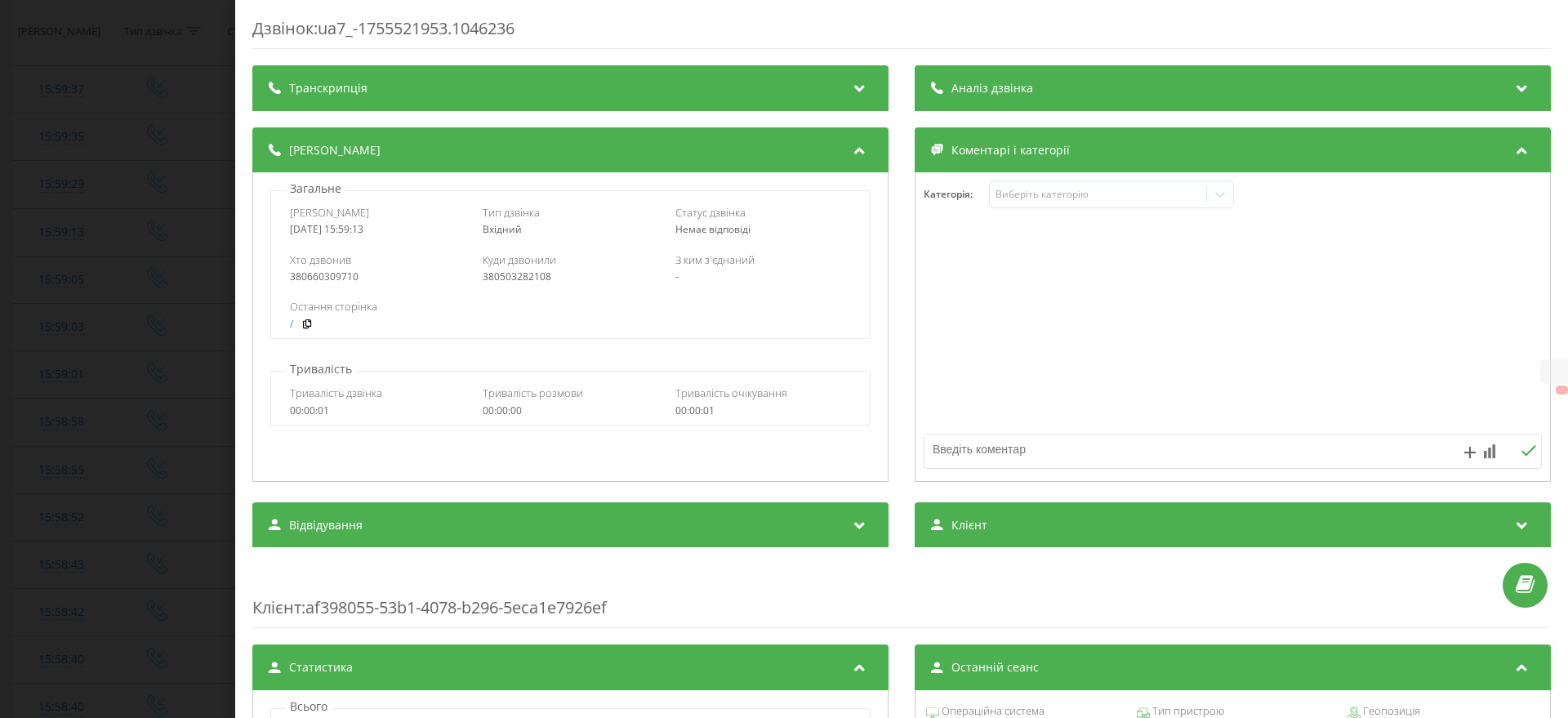
drag, startPoint x: 391, startPoint y: 221, endPoint x: 290, endPoint y: 226, distance: 101.1
click at [290, 226] on div "Дата дзвінка 2025-08-18 15:59:13" at bounding box center [378, 221] width 176 height 31
click at [409, 228] on div "2025-08-18 15:59:13" at bounding box center [378, 230] width 176 height 12
drag, startPoint x: 409, startPoint y: 228, endPoint x: 344, endPoint y: 229, distance: 65.0
click at [344, 229] on div "2025-08-18 15:59:13" at bounding box center [378, 230] width 176 height 12
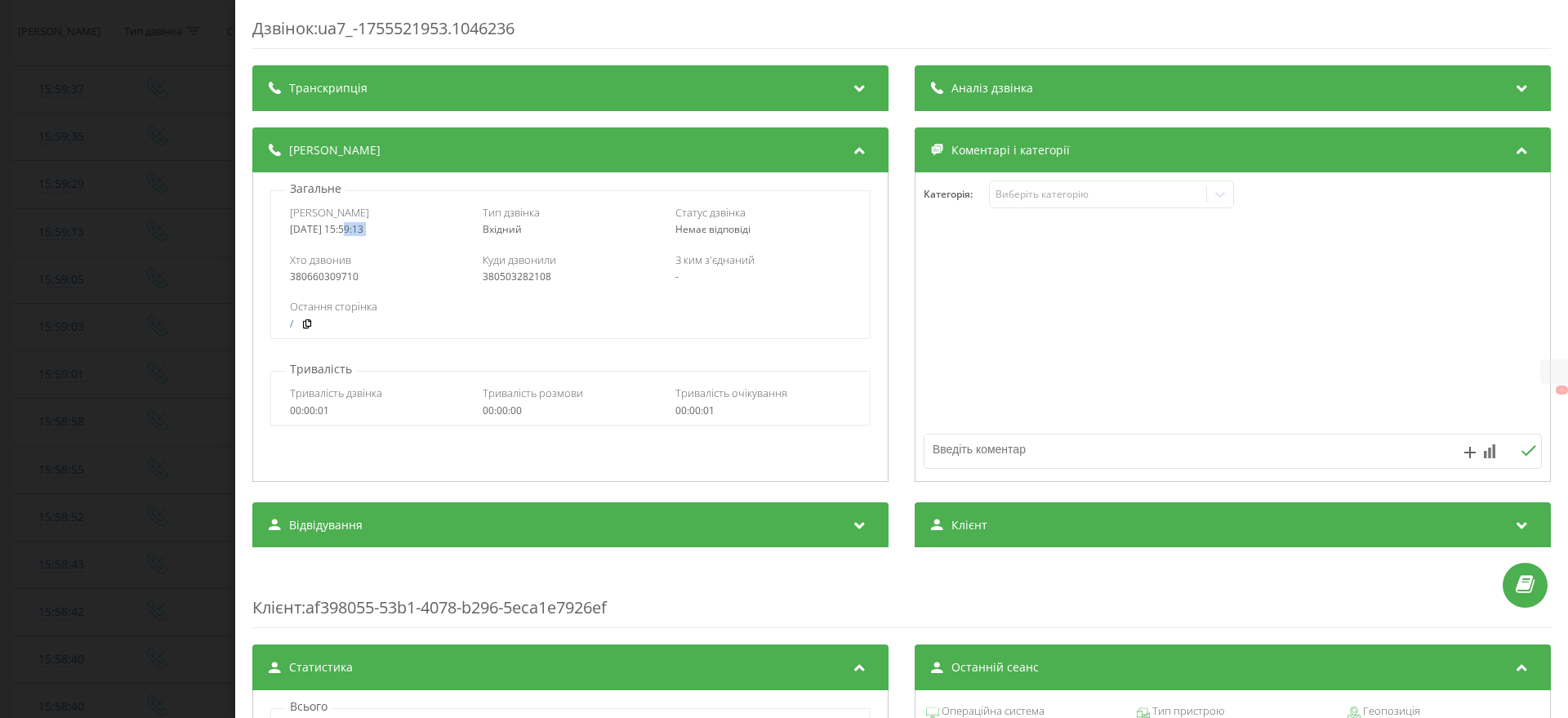
drag, startPoint x: 149, startPoint y: 262, endPoint x: 280, endPoint y: 205, distance: 142.9
click at [168, 255] on div "Дзвінок : ua7_-1755521953.1046236 Транскрипція Для AI-аналізу майбутніх дзвінкі…" at bounding box center [784, 359] width 1568 height 718
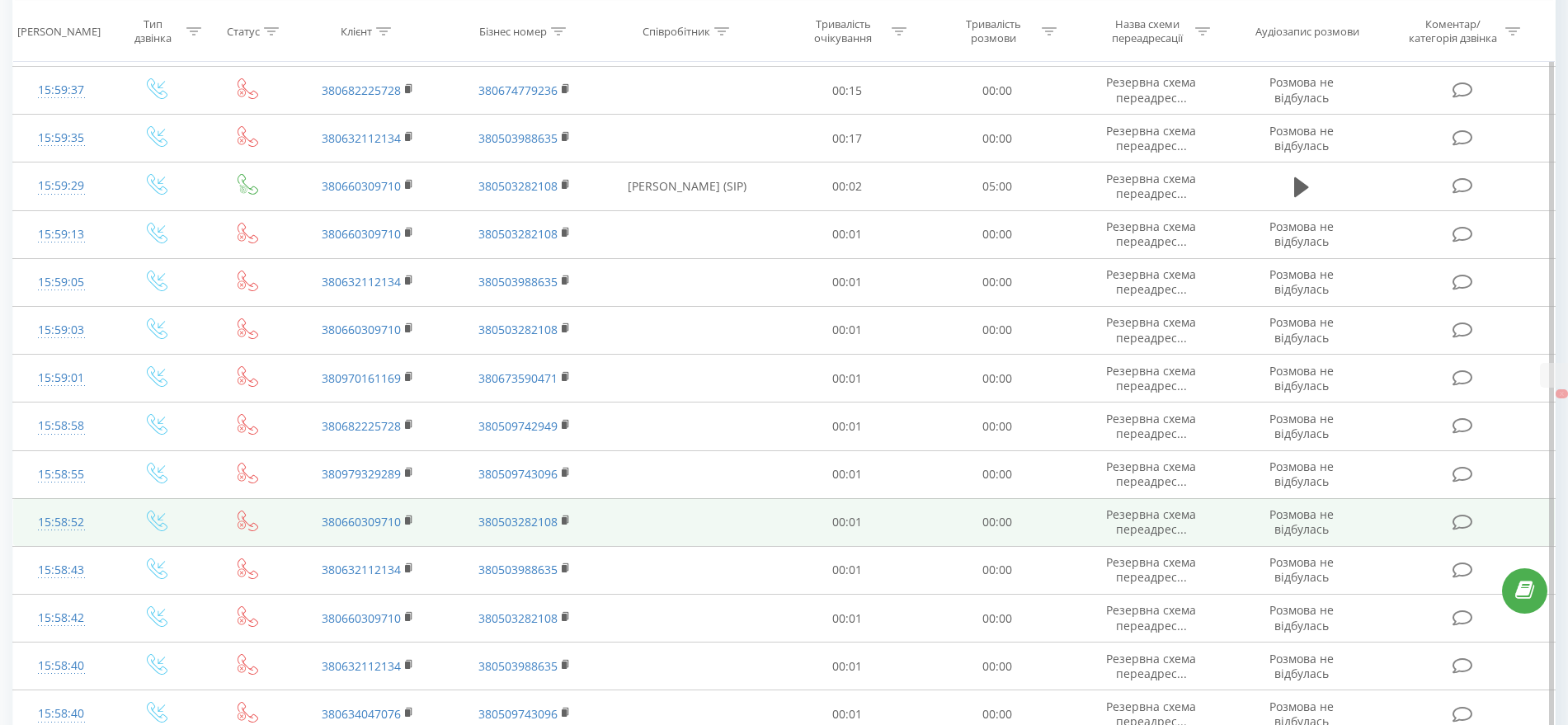
scroll to position [4385, 0]
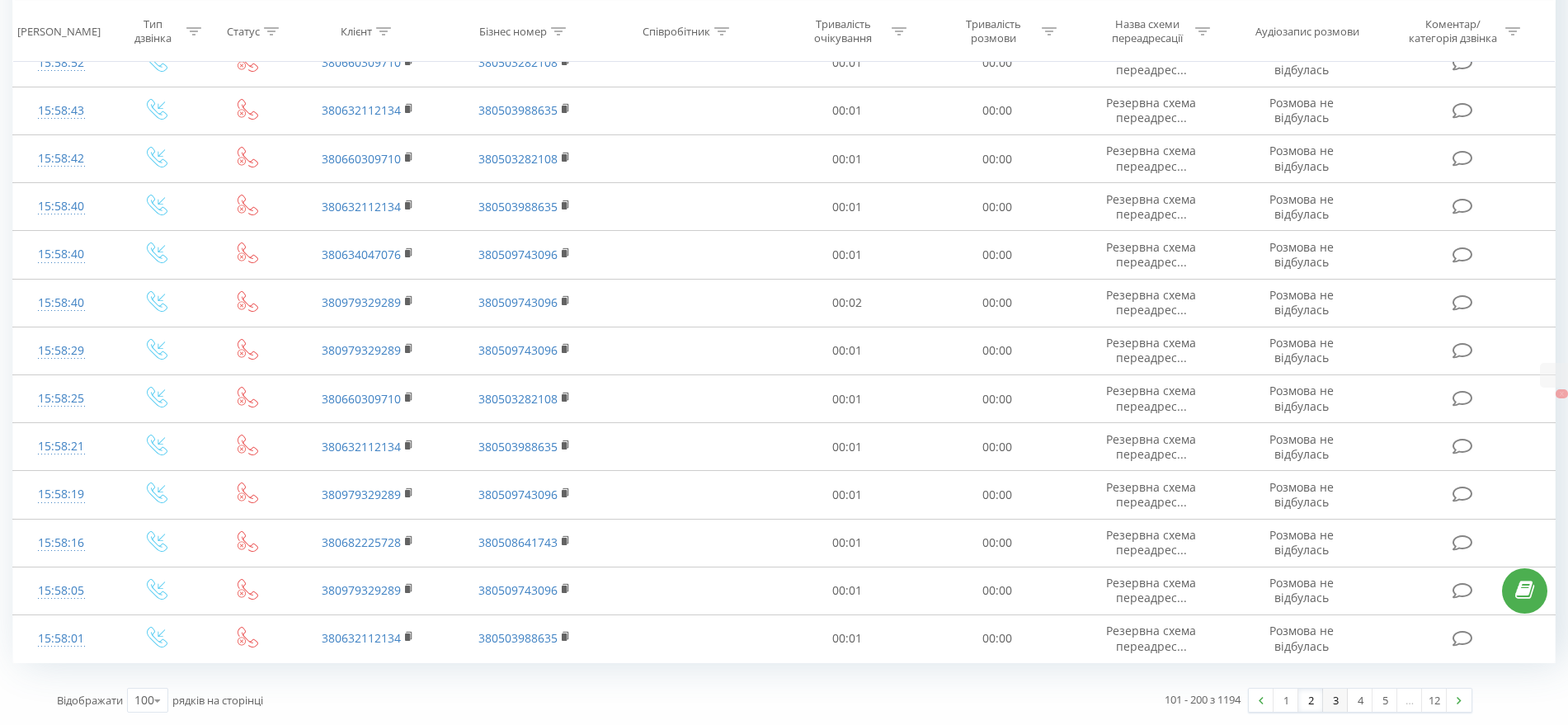
click at [1335, 695] on link "3" at bounding box center [1335, 700] width 25 height 23
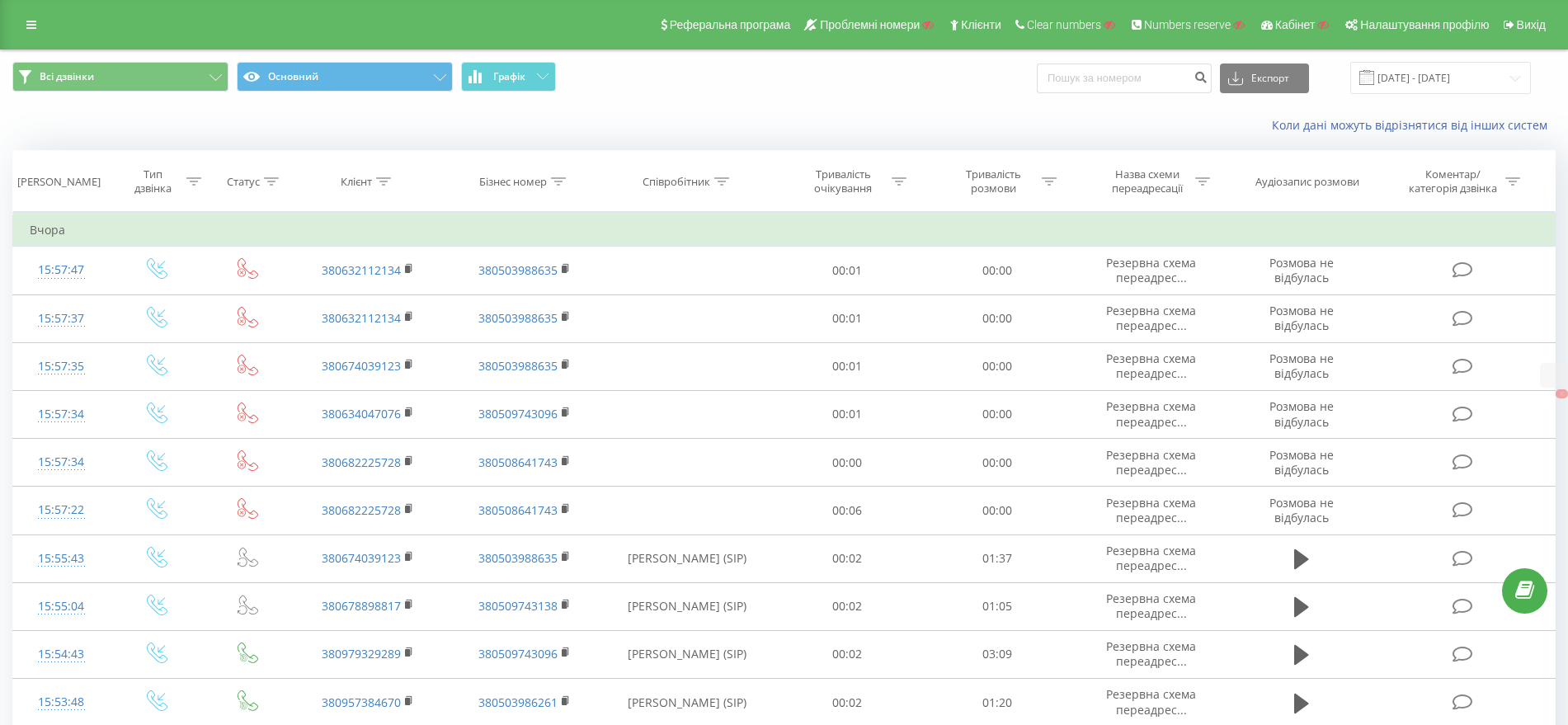
click at [27, 25] on icon at bounding box center [31, 25] width 10 height 12
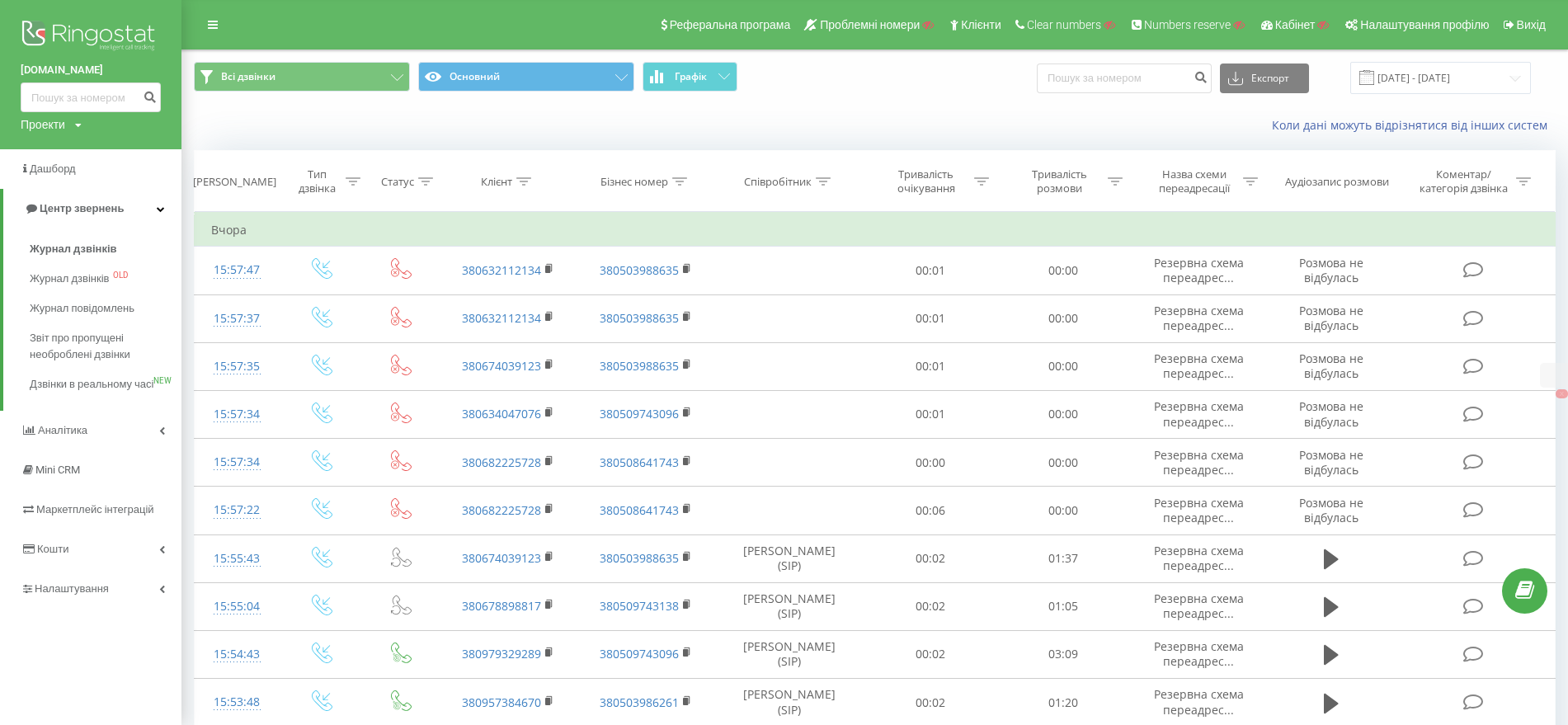
click at [41, 126] on div "Проекти" at bounding box center [42, 124] width 44 height 16
click at [59, 161] on input "text" at bounding box center [66, 150] width 82 height 24
paste input "at.com.ge"
type input "at.com.ge"
click at [133, 155] on link "Пошук" at bounding box center [132, 150] width 48 height 24
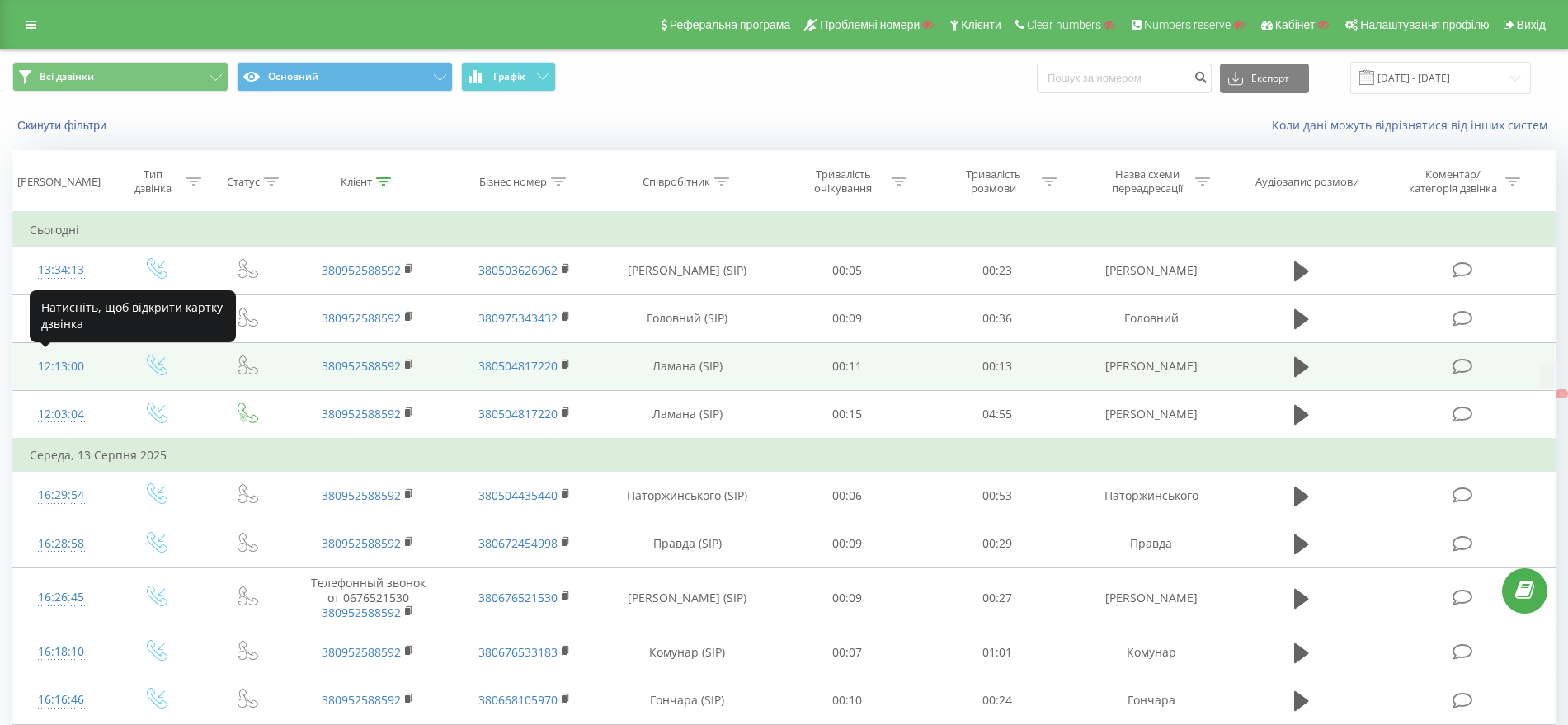
click at [54, 358] on div "12:13:00" at bounding box center [61, 367] width 63 height 32
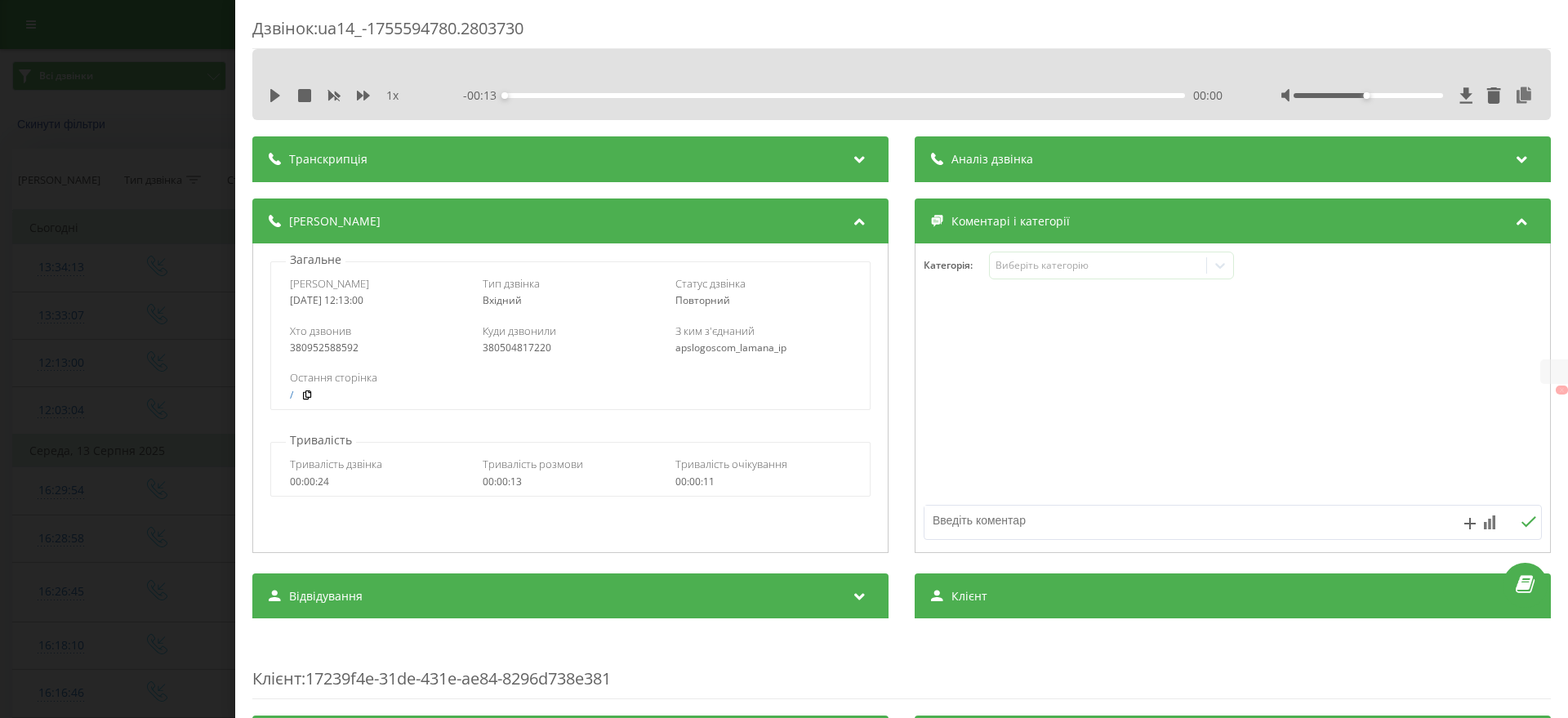
click at [77, 340] on div "Дзвінок : ua14_-1755594780.2803730 1 x - 00:13 00:00 00:00 Транскрипція Для AI-…" at bounding box center [784, 359] width 1568 height 718
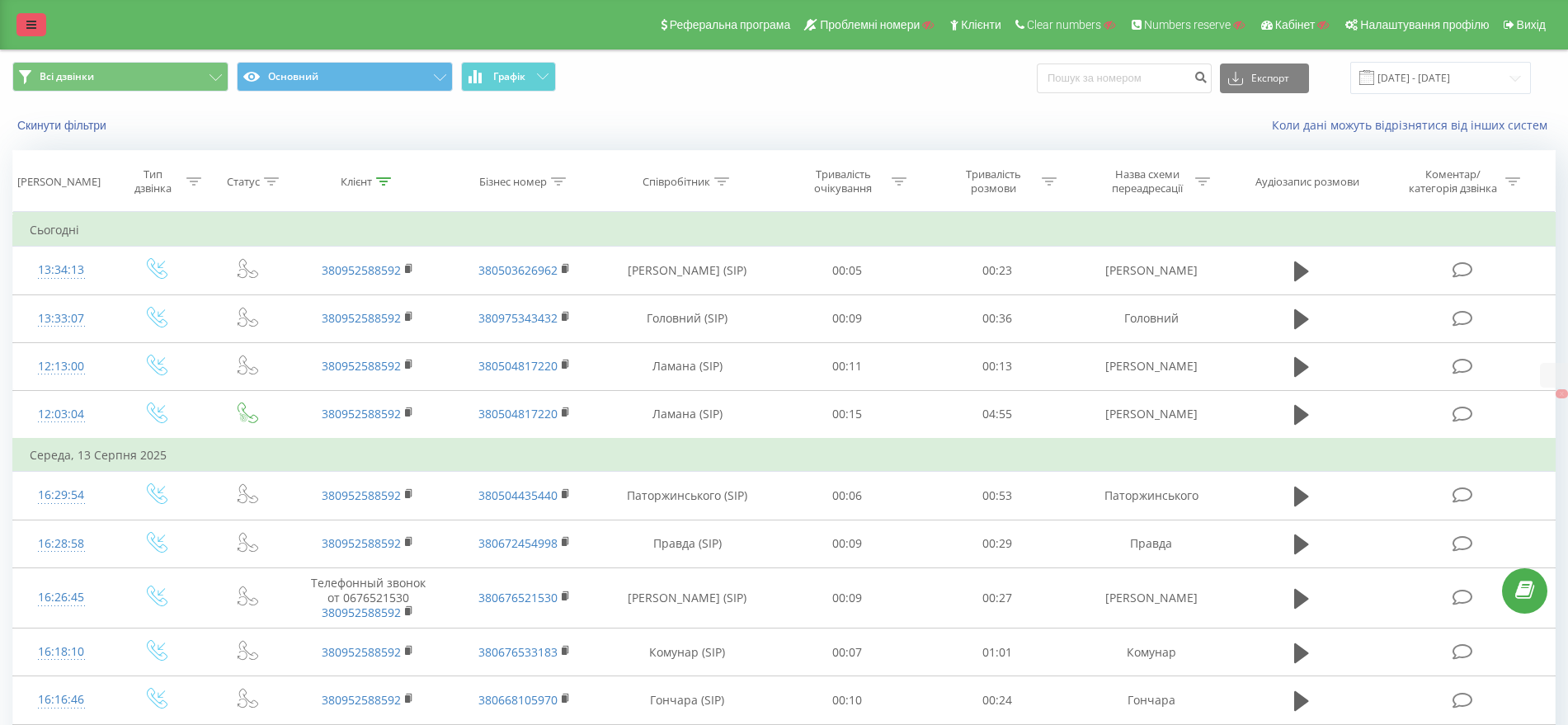
click at [20, 14] on link at bounding box center [31, 25] width 30 height 23
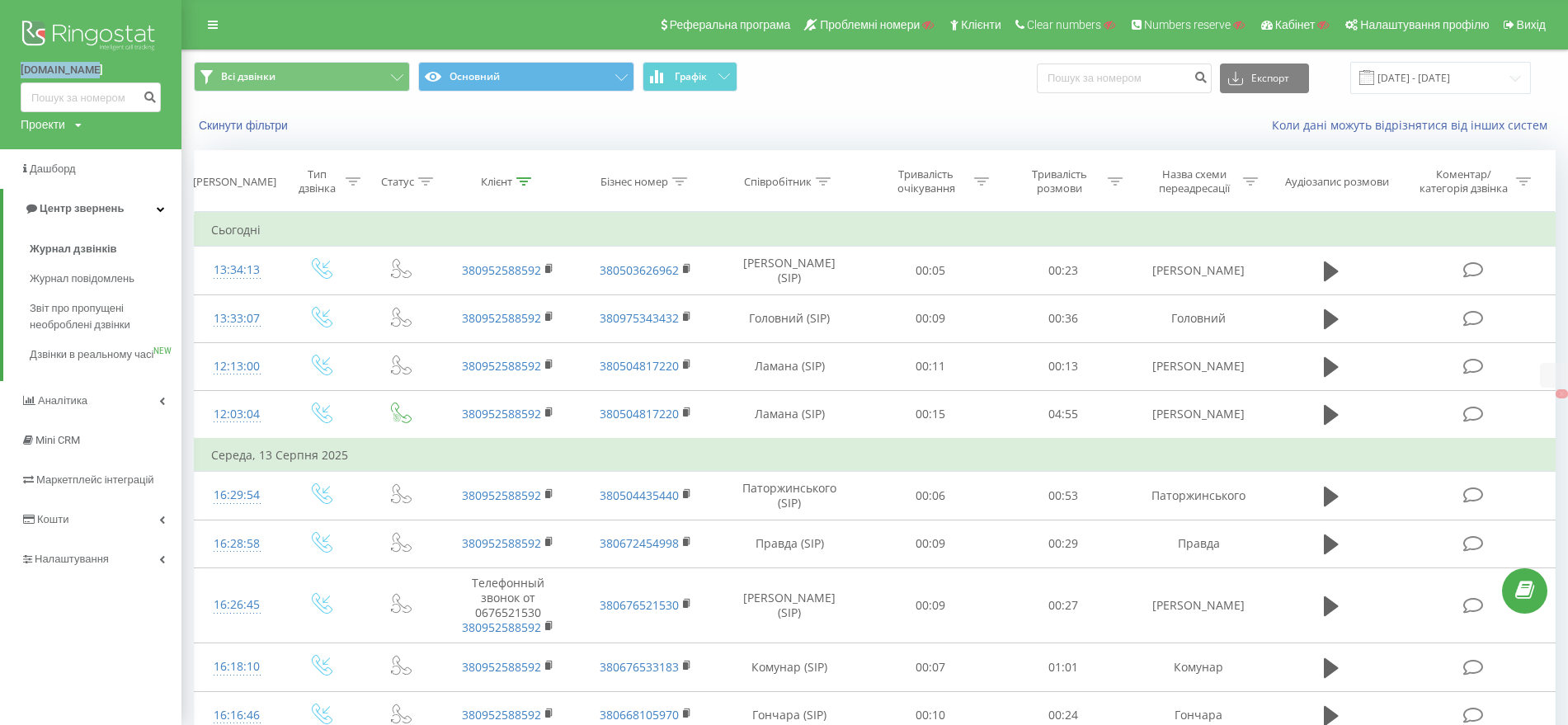
drag, startPoint x: 9, startPoint y: 75, endPoint x: 114, endPoint y: 74, distance: 105.0
click at [114, 74] on div "[DOMAIN_NAME] Проекти Пошук" at bounding box center [91, 75] width 182 height 150
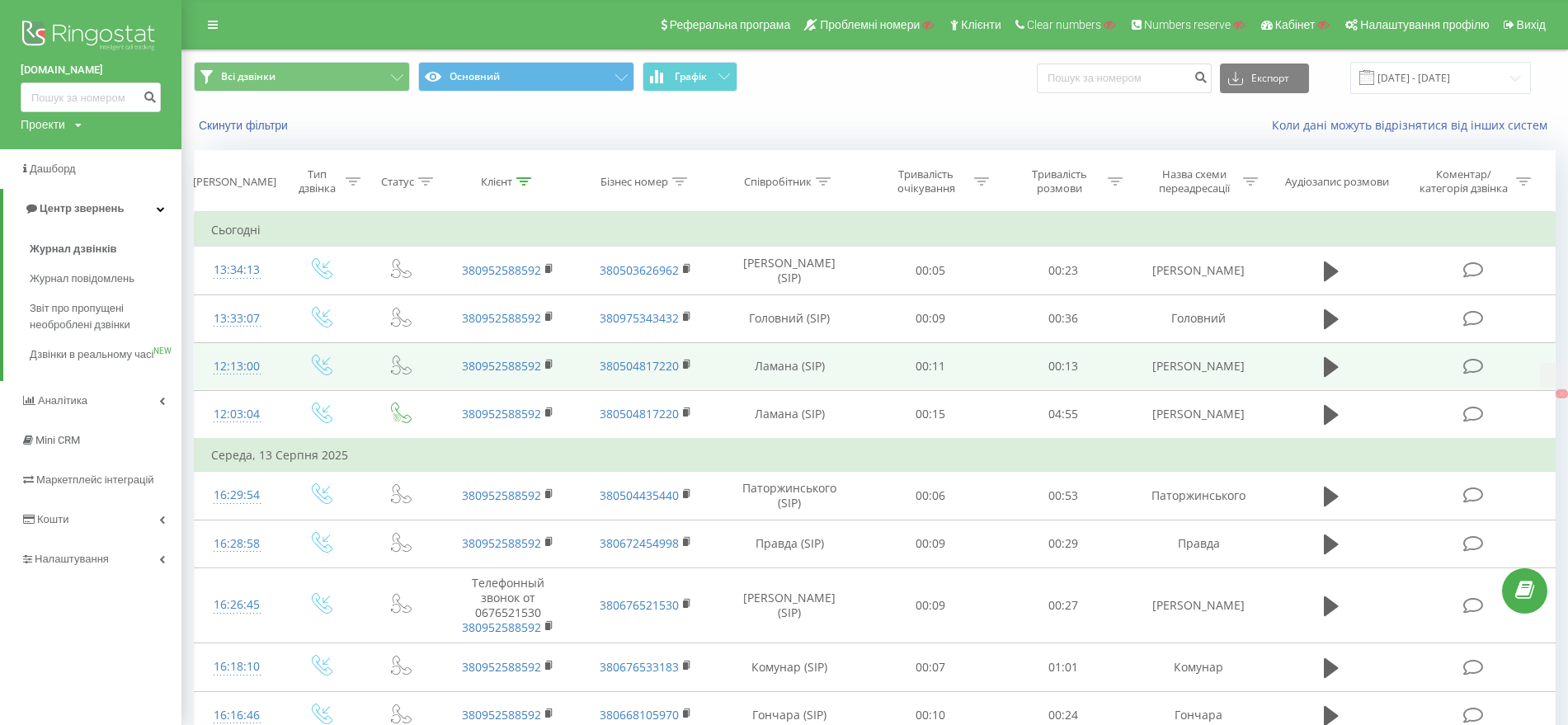
click at [229, 364] on div "12:13:00" at bounding box center [237, 367] width 52 height 32
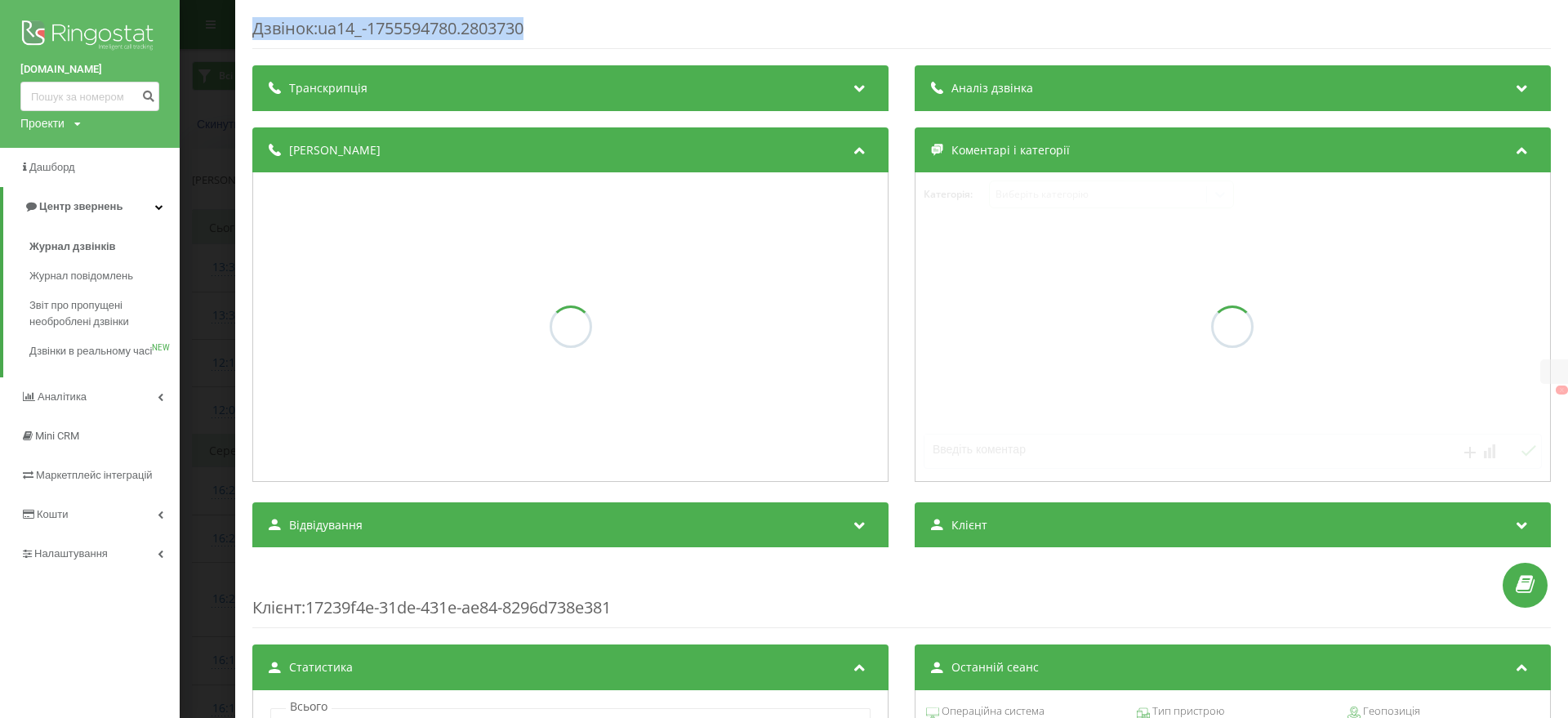
drag, startPoint x: 248, startPoint y: 25, endPoint x: 643, endPoint y: 20, distance: 395.0
click at [610, 32] on div "Дзвінок : ua14_-1755594780.2803730 Транскрипція Аналіз дзвінка Деталі дзвінка К…" at bounding box center [902, 359] width 1332 height 718
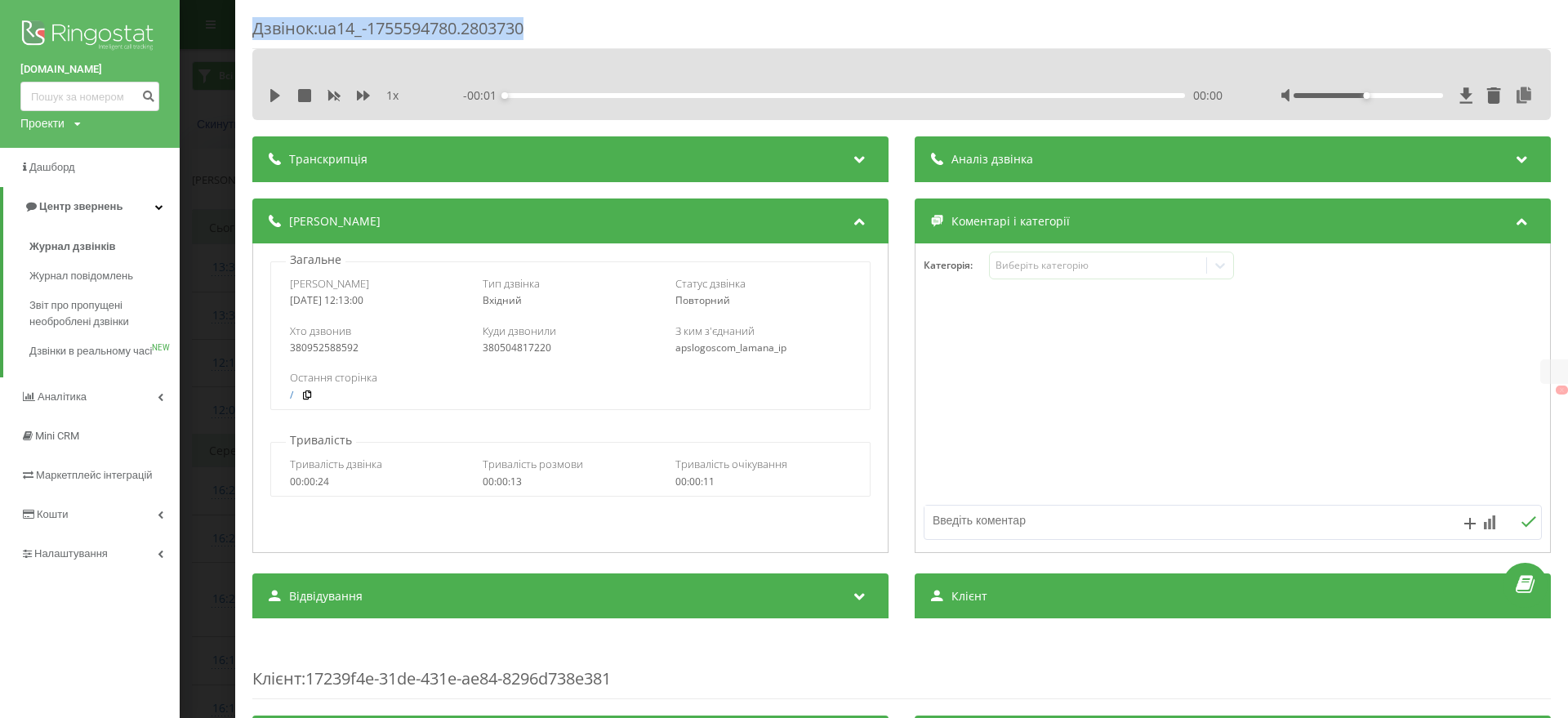
copy div "Дзвінок : ua14_-1755594780.2803730"
drag, startPoint x: 277, startPoint y: 302, endPoint x: 428, endPoint y: 300, distance: 151.0
click at [428, 300] on div "Дата дзвінка [DATE] 12:13:00 Тип дзвінка Вхідний Статус дзвінка Повторний" at bounding box center [569, 291] width 598 height 47
copy div "[DATE] 12:13:00"
click at [198, 323] on div "Дзвінок : ua14_-1755594780.2803730 1 x - 00:13 00:00 00:00 Транскрипція Для AI-…" at bounding box center [784, 359] width 1568 height 718
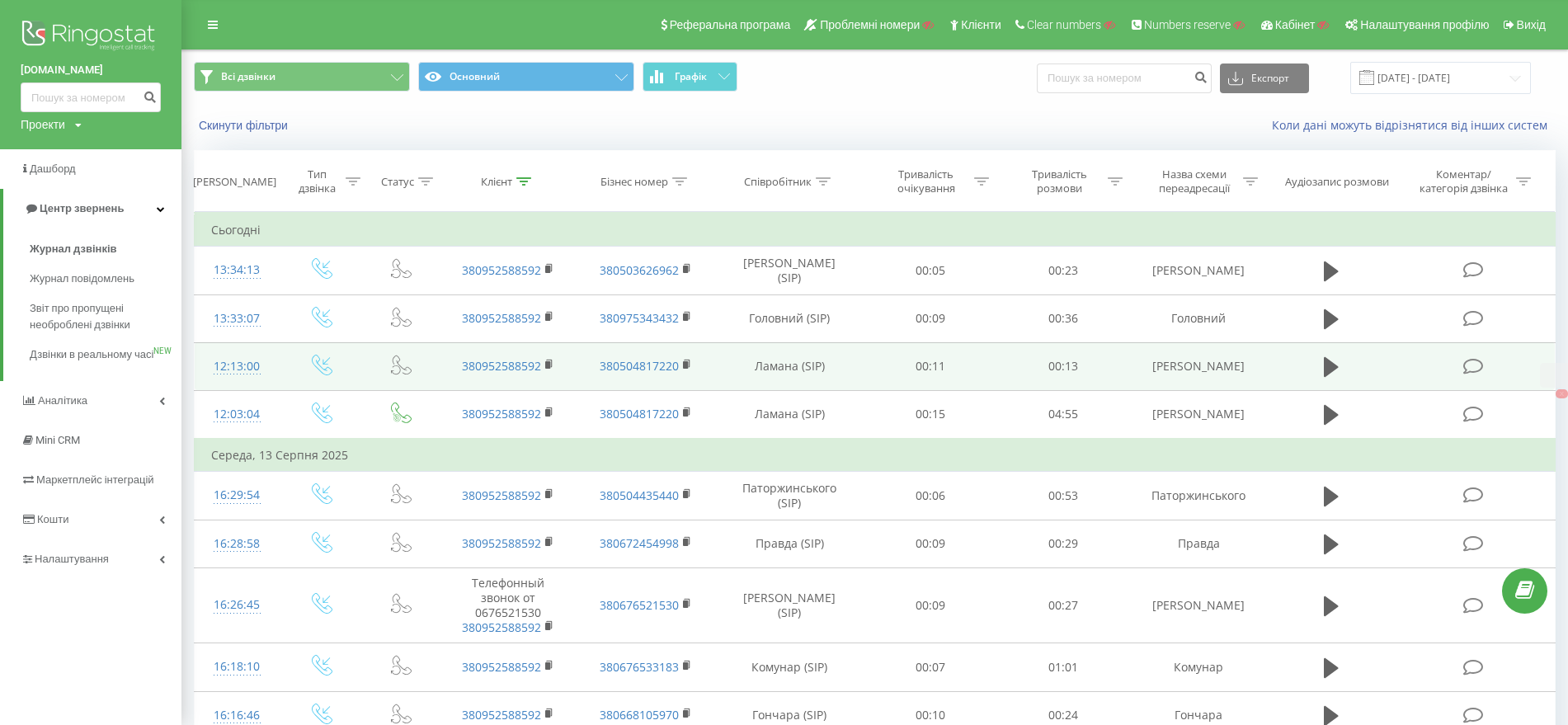
click at [1198, 344] on td "[PERSON_NAME]" at bounding box center [1198, 366] width 139 height 48
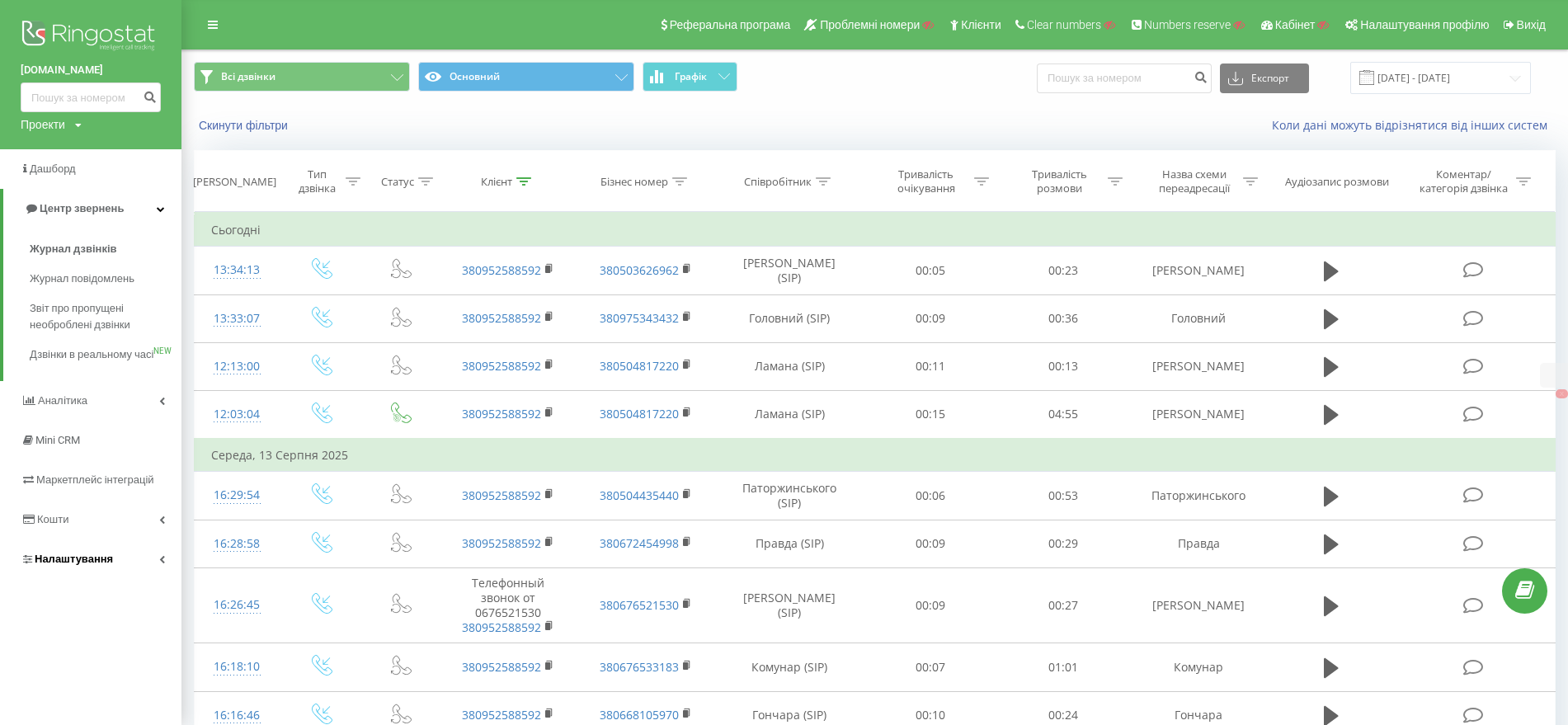
click at [84, 579] on link "Налаштування" at bounding box center [91, 559] width 182 height 40
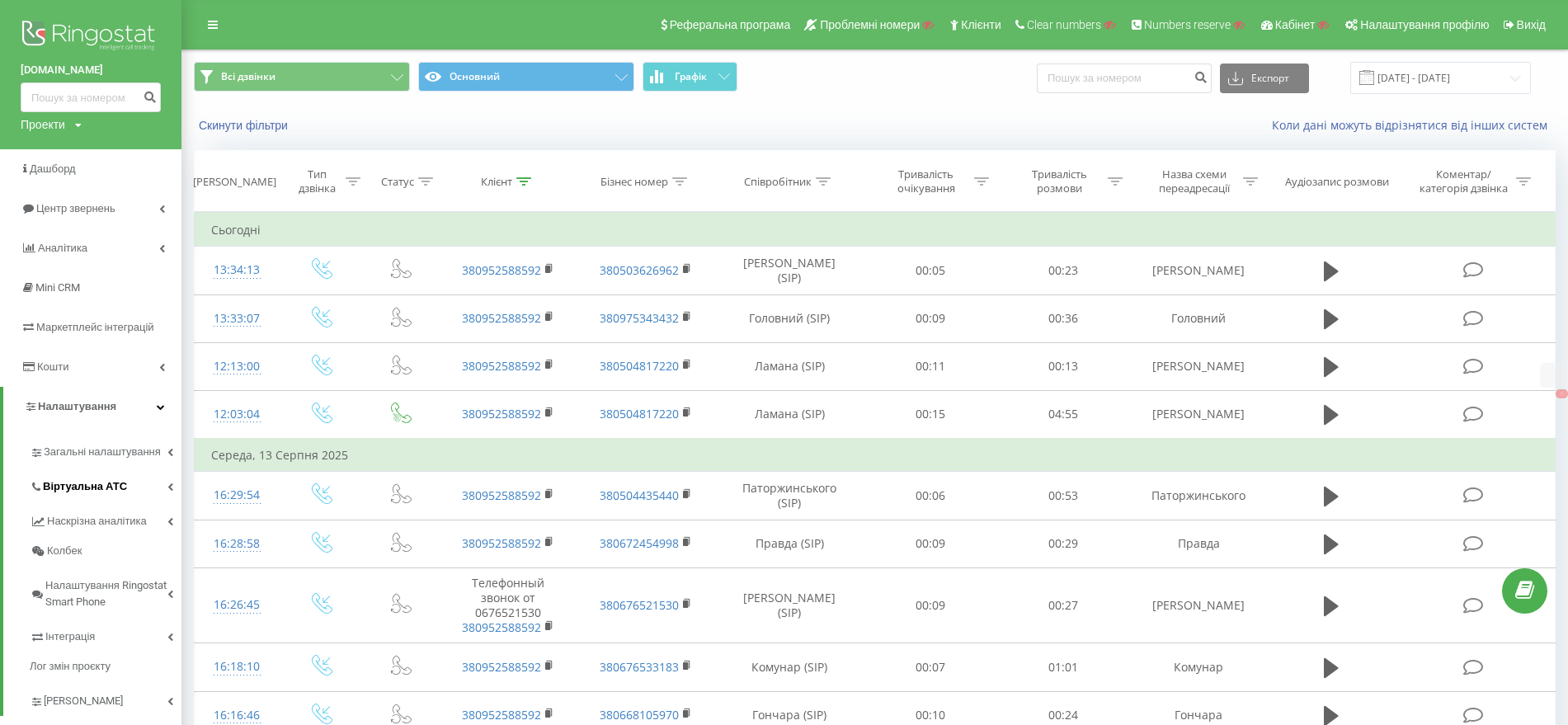
click at [93, 484] on span "Віртуальна АТС" at bounding box center [84, 486] width 84 height 16
